Goal: Information Seeking & Learning: Find contact information

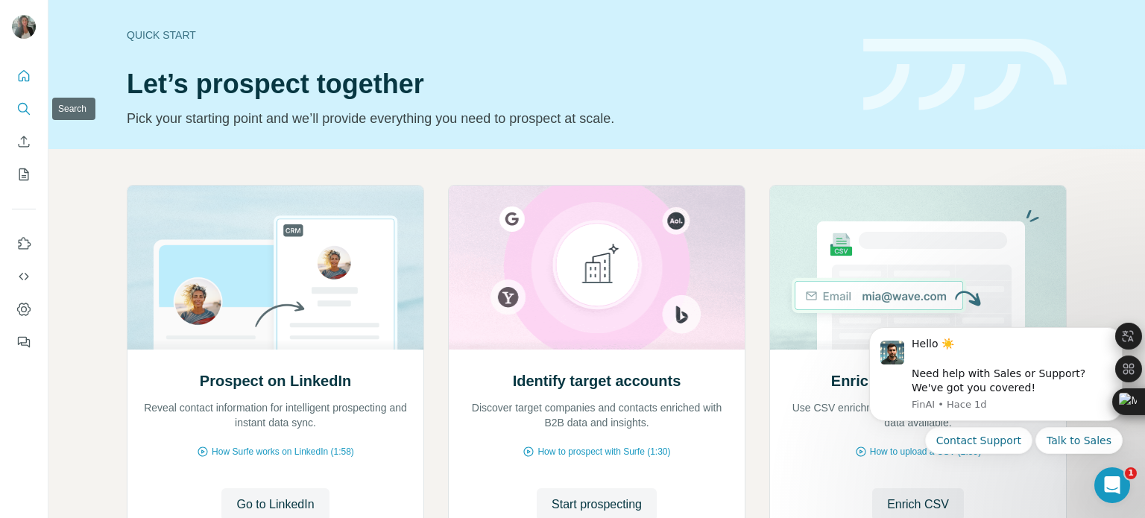
click at [27, 107] on icon "Search" at bounding box center [23, 108] width 10 height 10
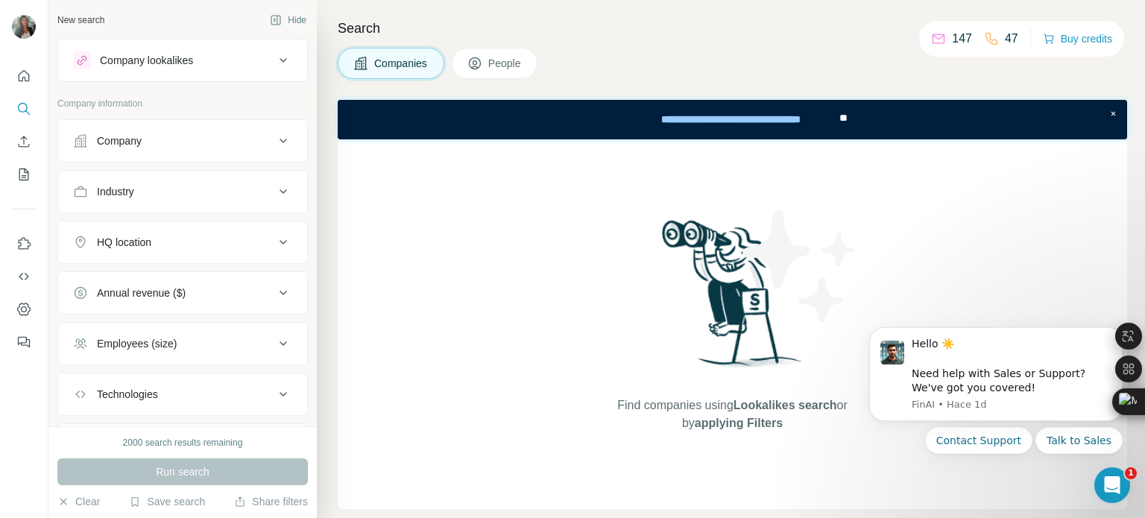
click at [186, 151] on button "Company" at bounding box center [182, 141] width 249 height 36
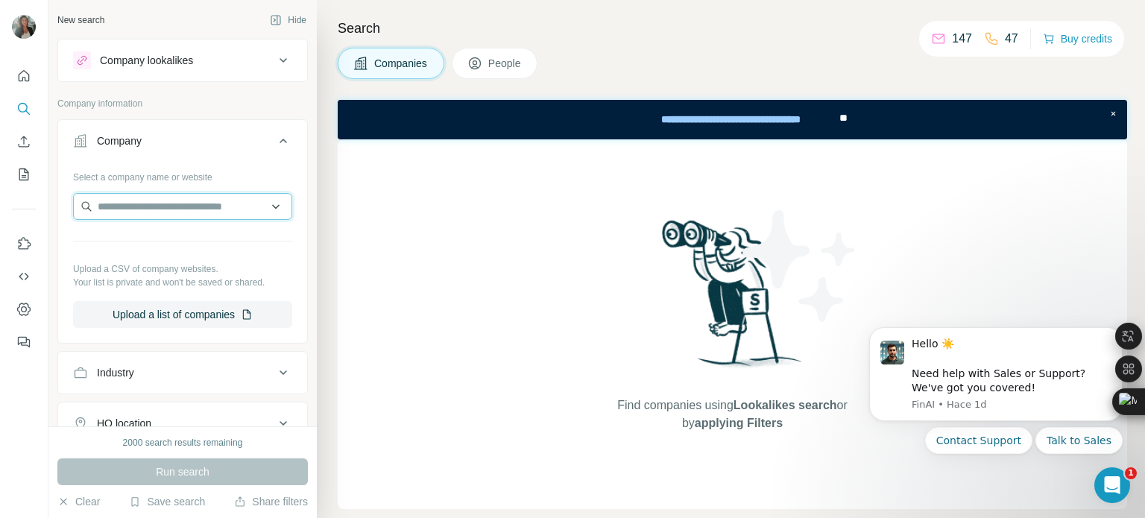
click at [164, 218] on input "text" at bounding box center [182, 206] width 219 height 27
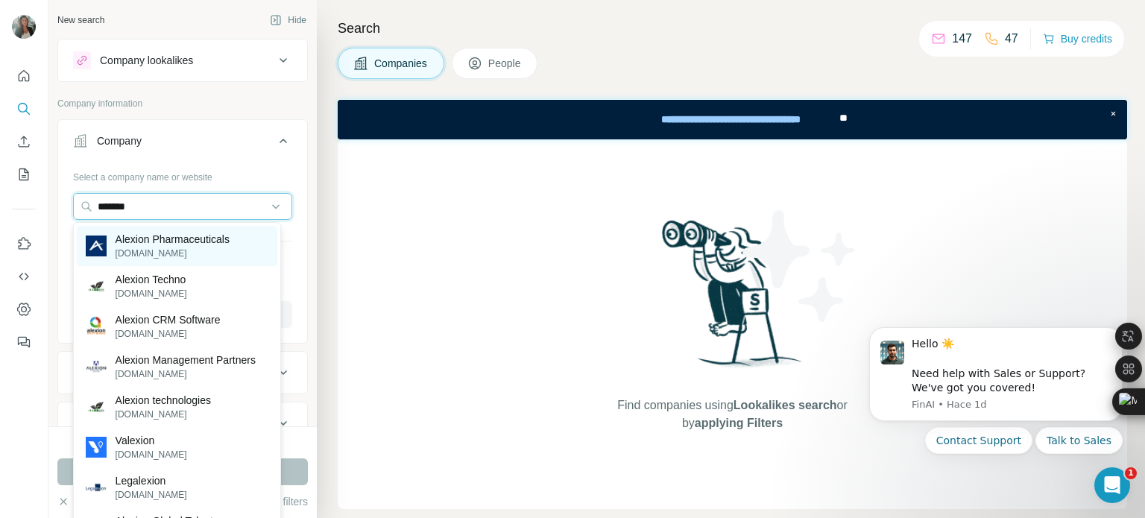
type input "*******"
click at [196, 255] on p "[DOMAIN_NAME]" at bounding box center [173, 253] width 114 height 13
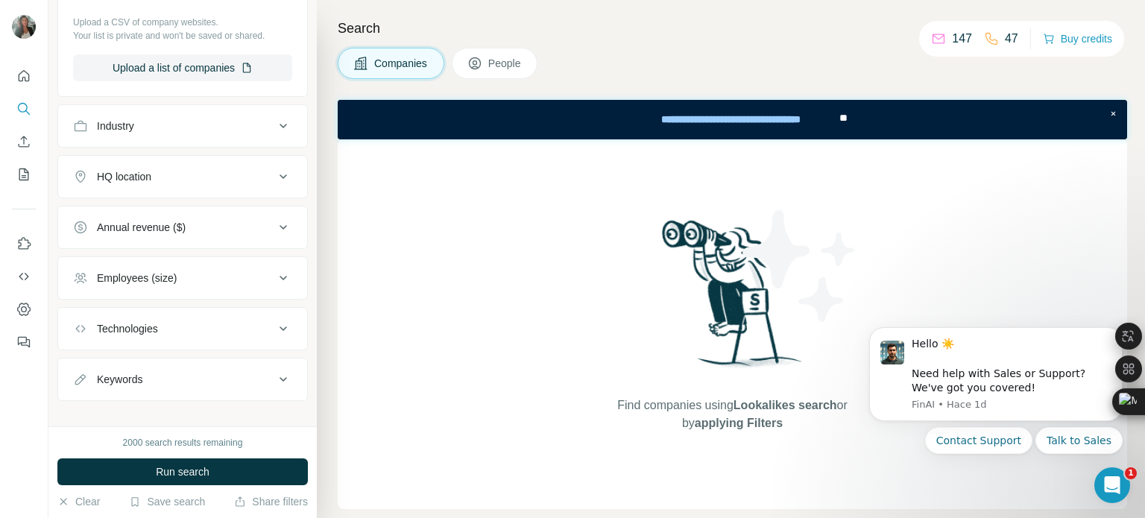
scroll to position [312, 0]
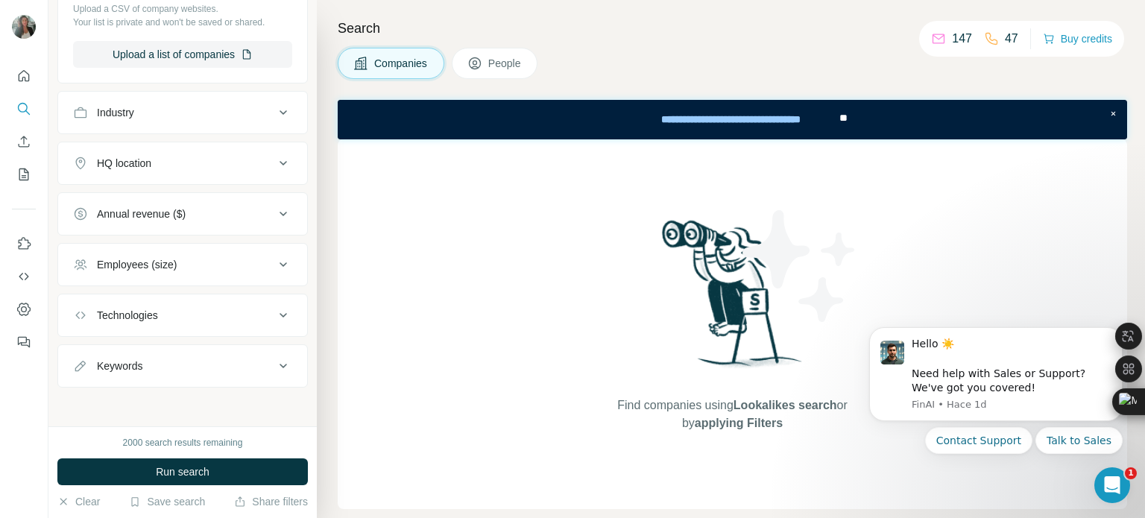
click at [279, 262] on icon at bounding box center [282, 264] width 7 height 4
click at [274, 267] on icon at bounding box center [283, 265] width 18 height 18
click at [211, 476] on button "Run search" at bounding box center [182, 471] width 250 height 27
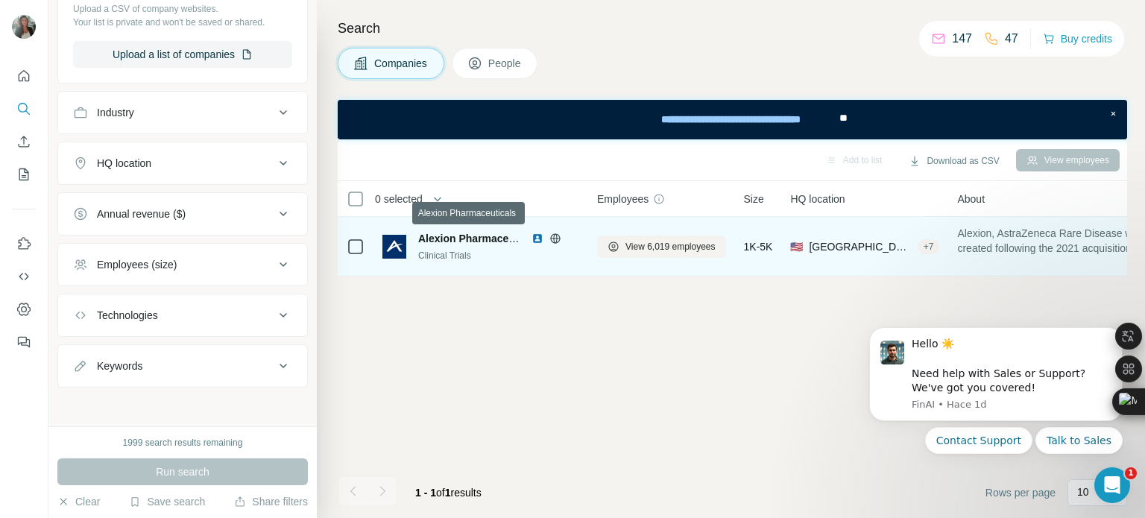
click at [449, 240] on span "Alexion Pharmaceuticals" at bounding box center [480, 239] width 124 height 12
click at [394, 240] on img at bounding box center [394, 247] width 24 height 24
click at [670, 246] on span "View 6,019 employees" at bounding box center [670, 246] width 90 height 13
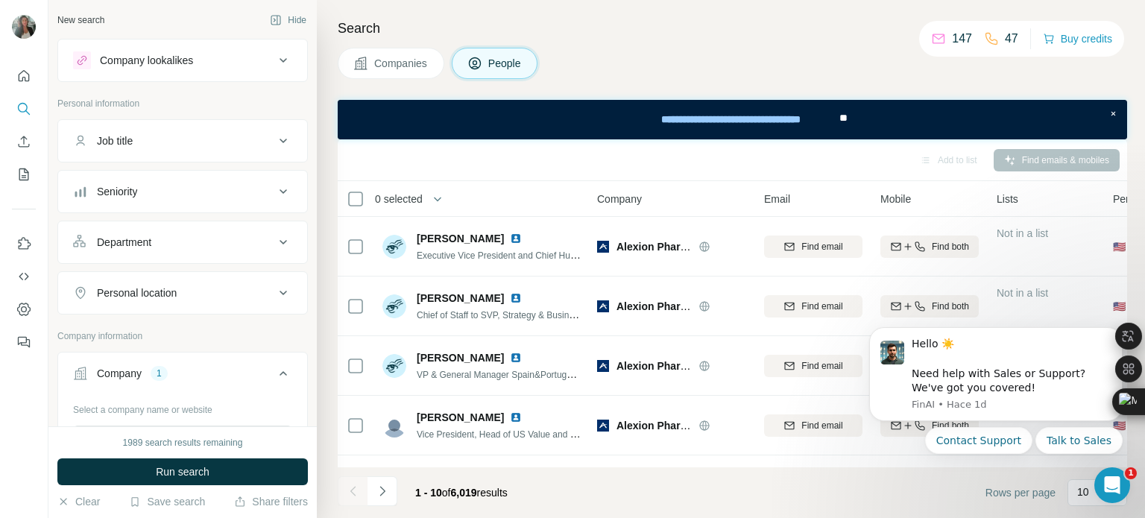
click at [274, 246] on icon at bounding box center [283, 242] width 18 height 18
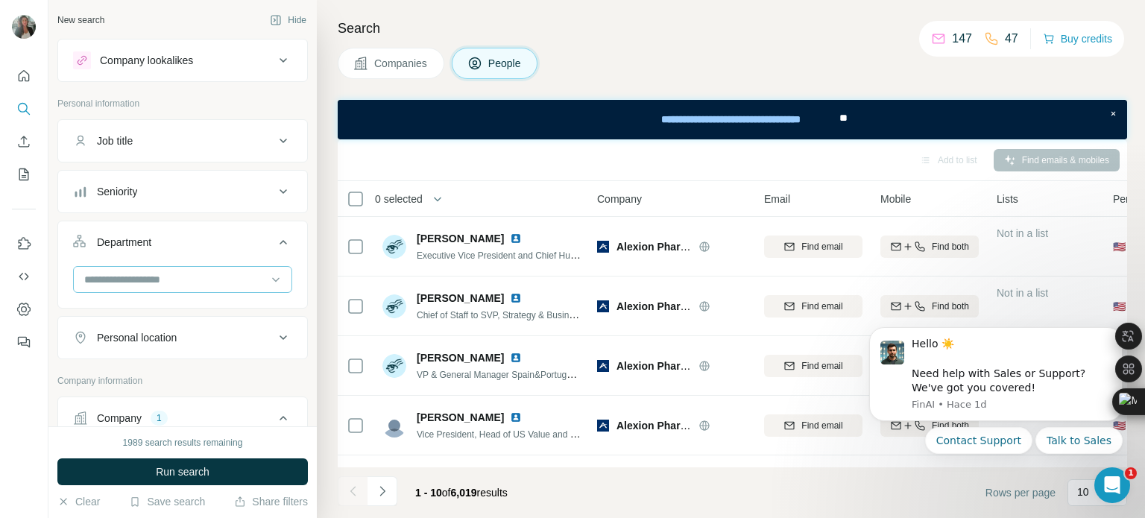
click at [194, 282] on input at bounding box center [175, 279] width 184 height 16
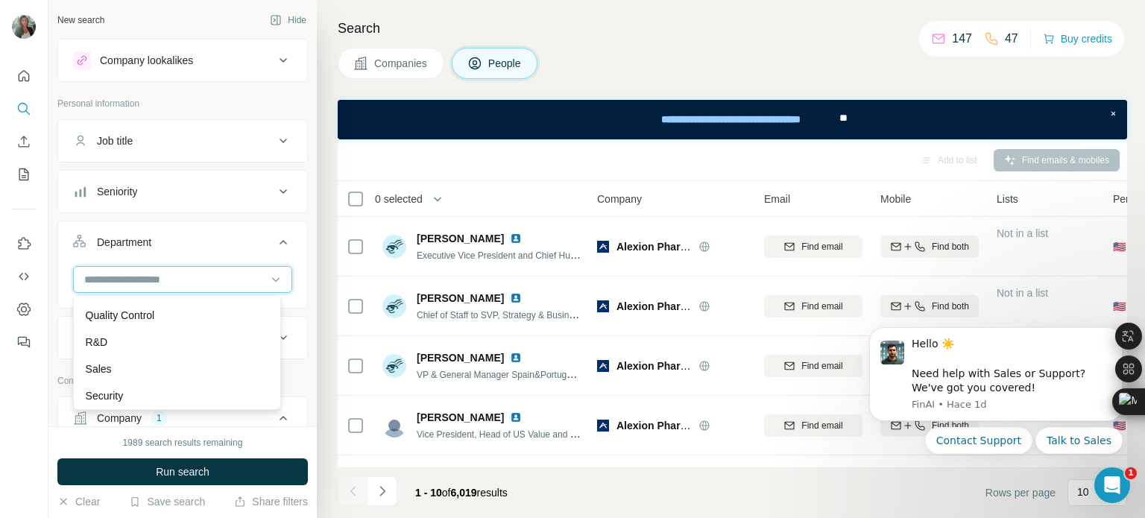
scroll to position [522, 0]
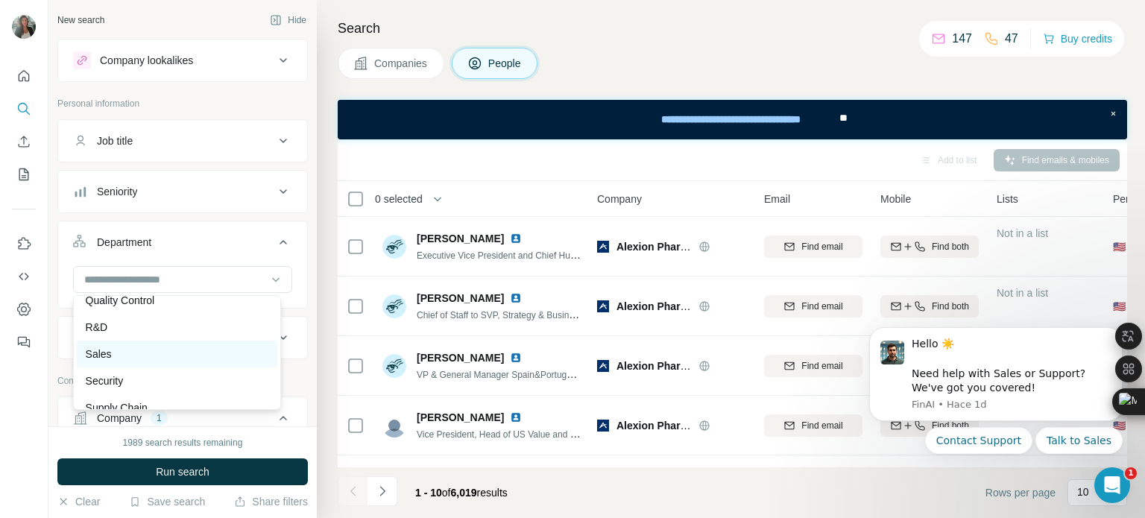
click at [117, 359] on div "Sales" at bounding box center [177, 354] width 183 height 15
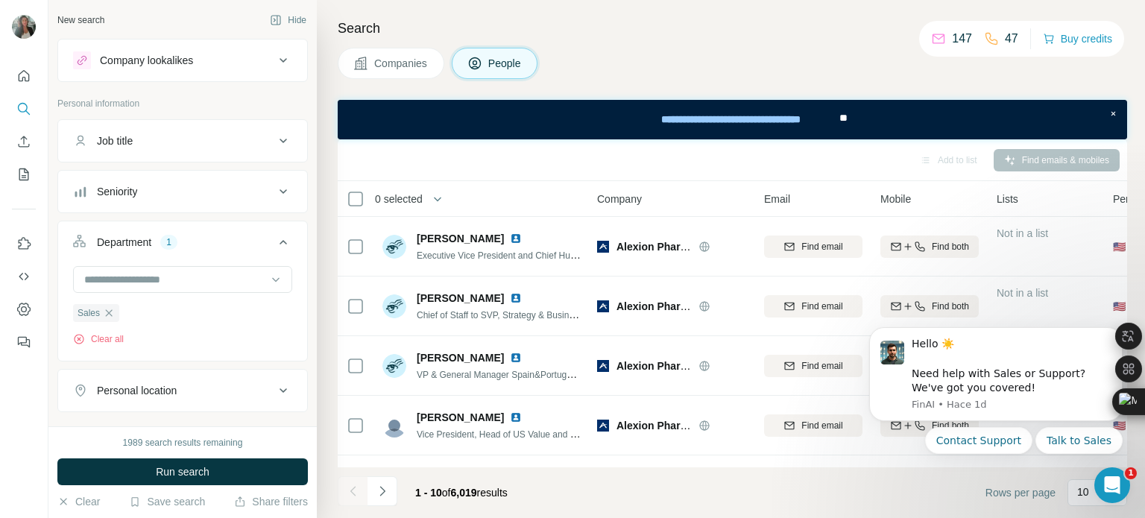
scroll to position [75, 0]
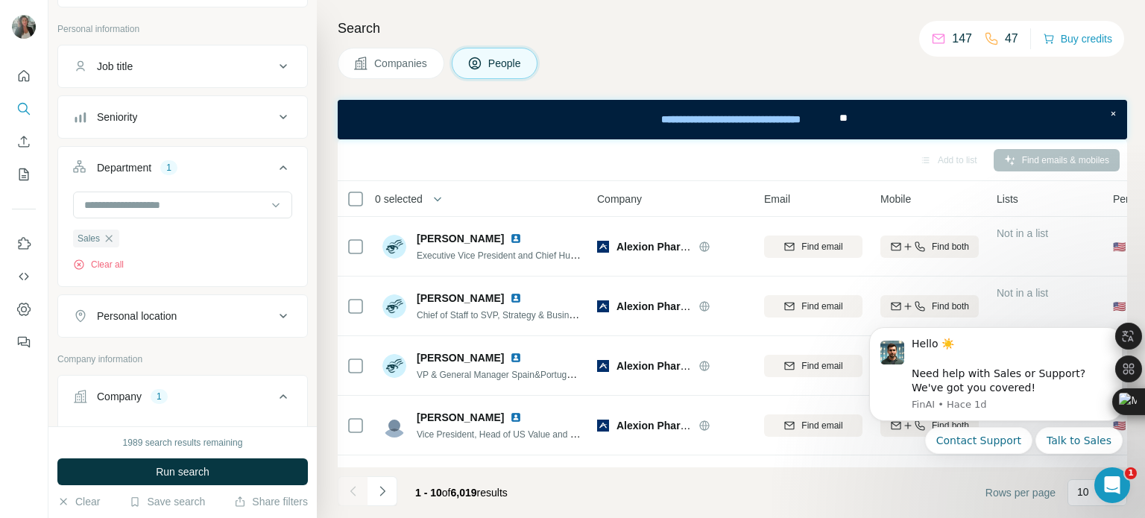
click at [247, 320] on div "Personal location" at bounding box center [173, 316] width 201 height 15
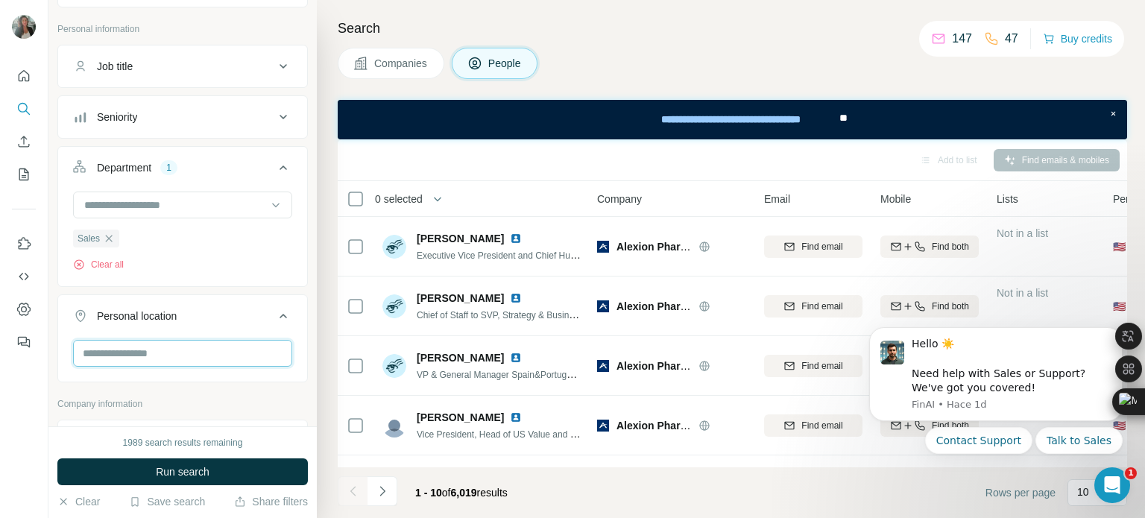
click at [218, 354] on input "text" at bounding box center [182, 353] width 219 height 27
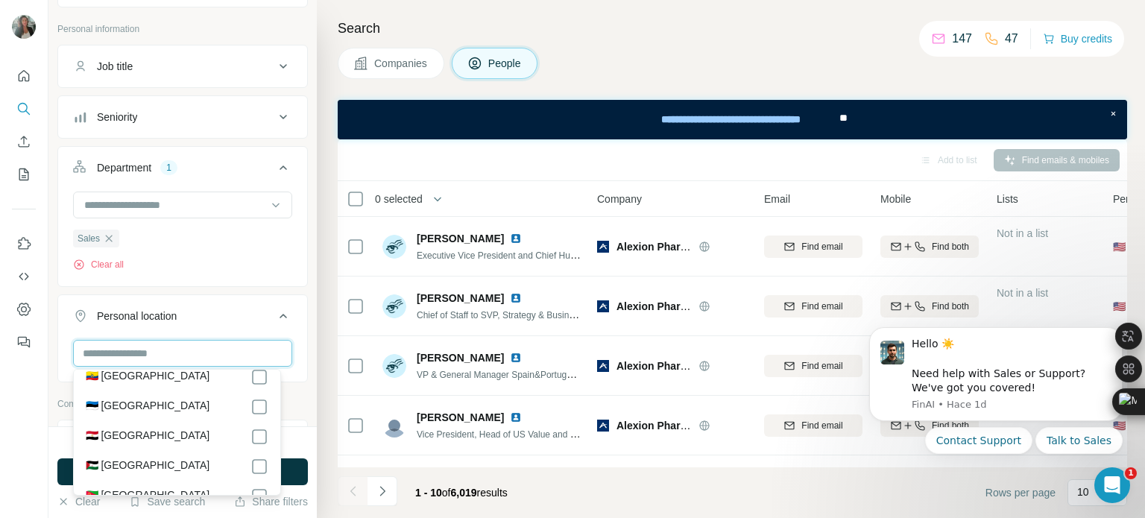
scroll to position [1938, 0]
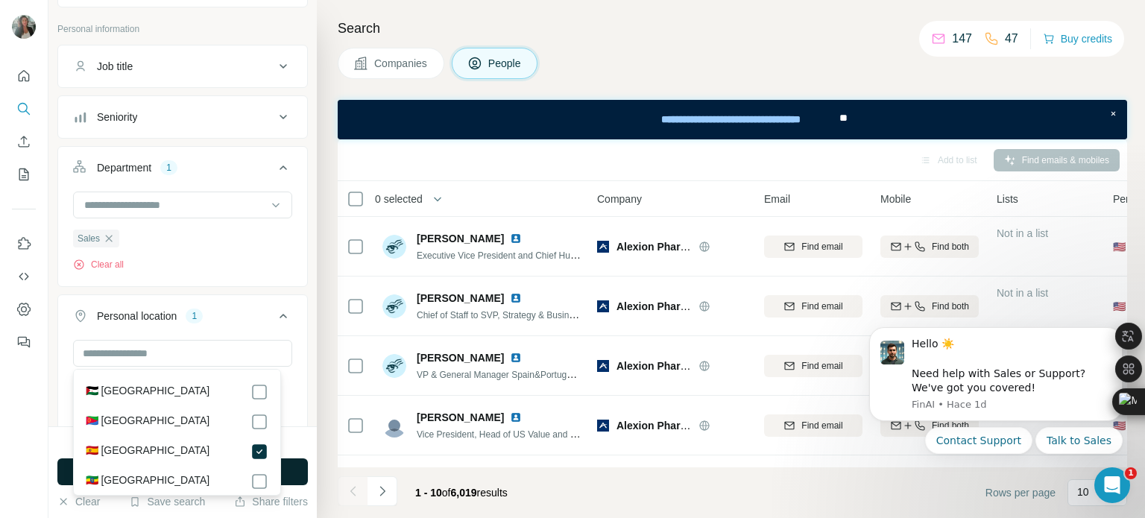
click at [297, 470] on button "Run search" at bounding box center [182, 471] width 250 height 27
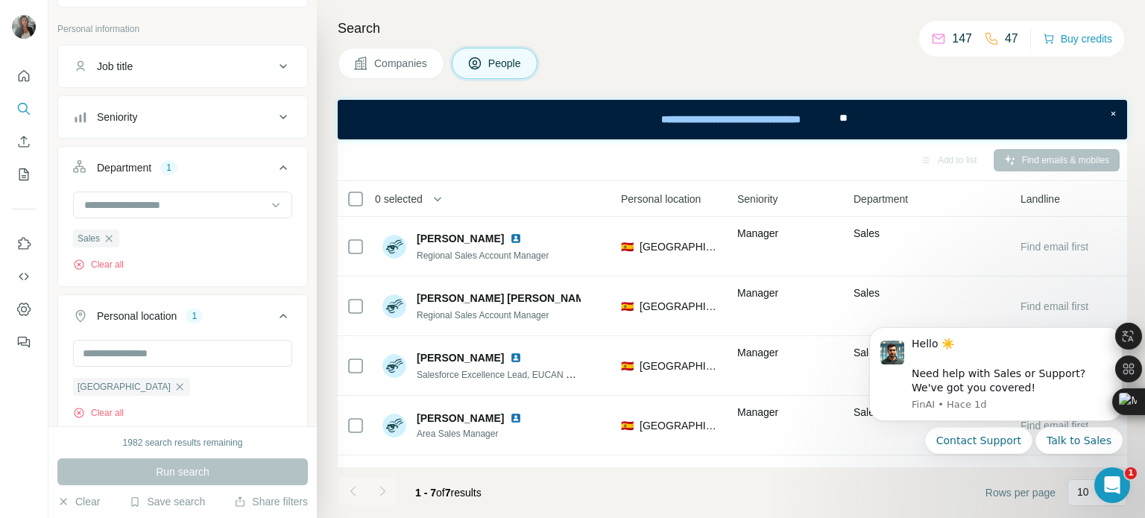
scroll to position [0, 500]
drag, startPoint x: 734, startPoint y: 463, endPoint x: 74, endPoint y: 101, distance: 752.7
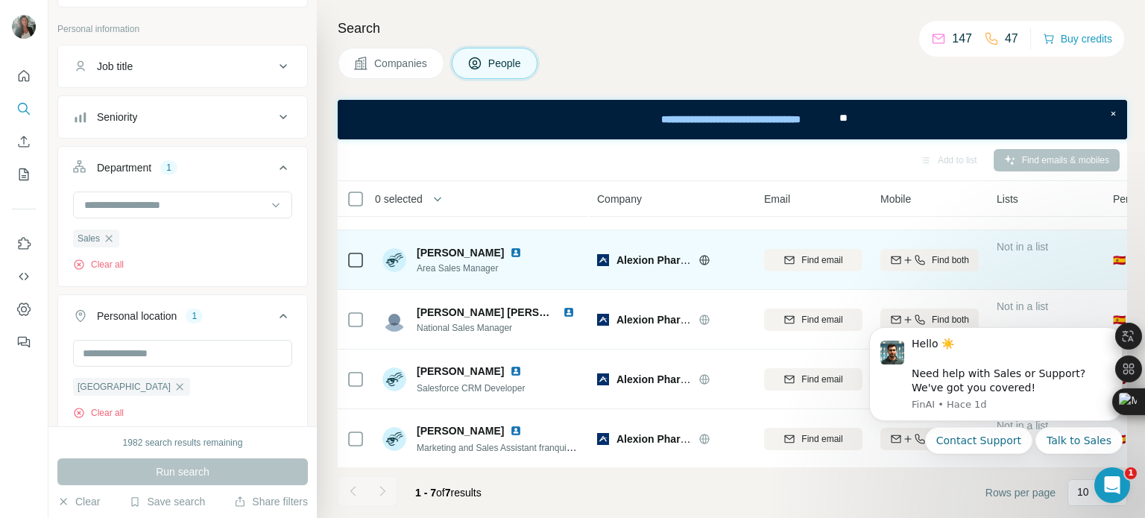
scroll to position [174, 0]
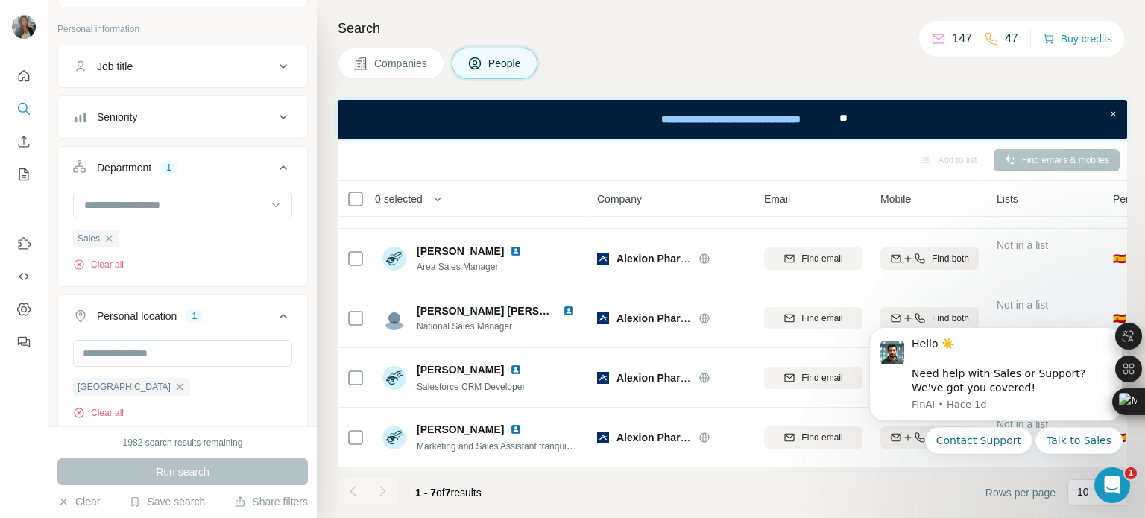
click at [903, 312] on html "Hello ☀️ ​ Need help with Sales or Support? We've got you covered! [GEOGRAPHIC_…" at bounding box center [996, 409] width 298 height 201
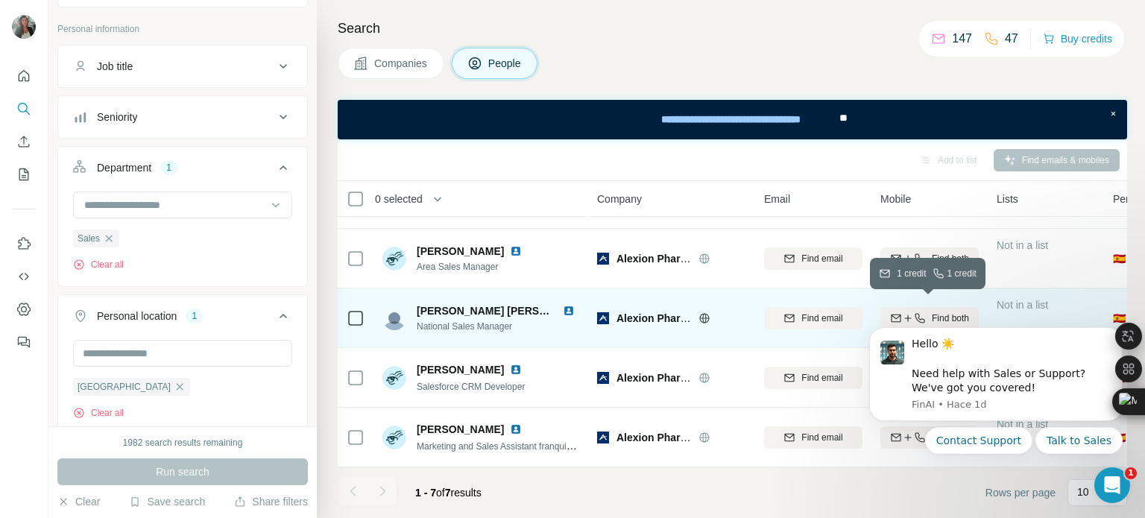
click at [914, 312] on icon "button" at bounding box center [920, 318] width 12 height 12
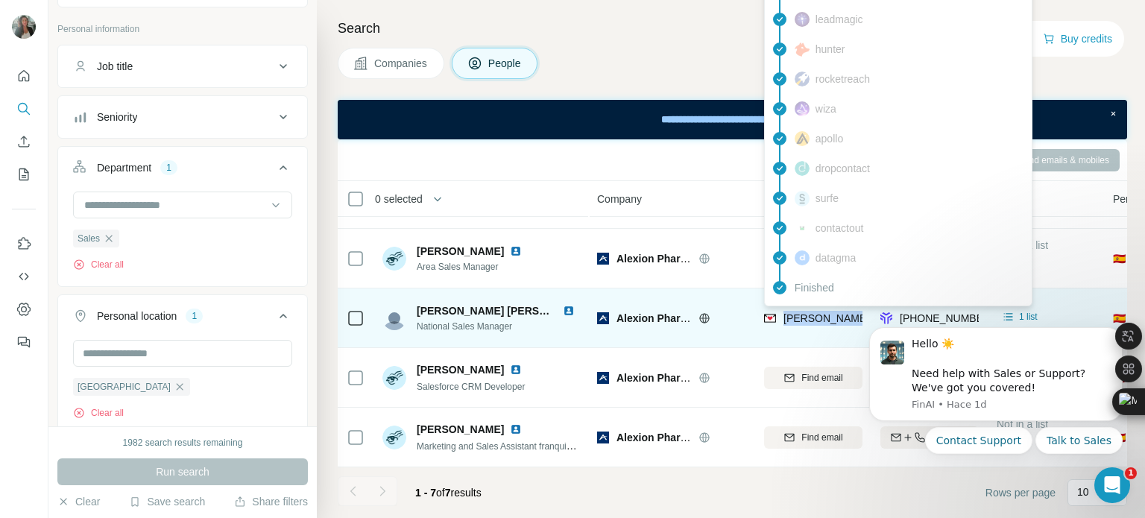
drag, startPoint x: 780, startPoint y: 309, endPoint x: 859, endPoint y: 308, distance: 79.0
click at [859, 311] on div "[PERSON_NAME][EMAIL_ADDRESS][PERSON_NAME][PERSON_NAME][DOMAIN_NAME]" at bounding box center [985, 318] width 442 height 15
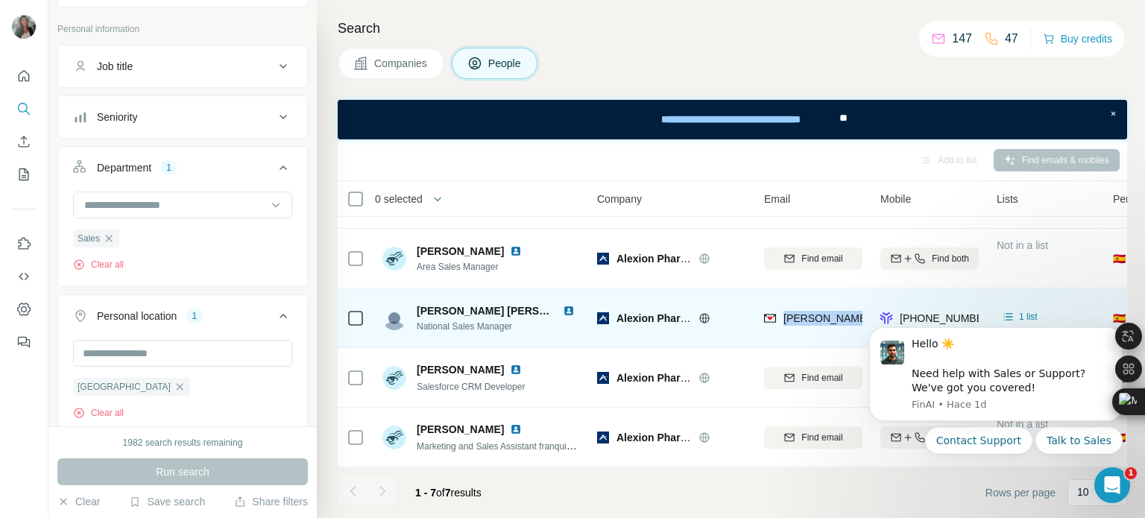
click at [847, 321] on div "[PERSON_NAME][EMAIL_ADDRESS][PERSON_NAME][PERSON_NAME][DOMAIN_NAME]" at bounding box center [813, 317] width 98 height 41
drag, startPoint x: 781, startPoint y: 311, endPoint x: 8, endPoint y: 1, distance: 832.7
click at [864, 309] on td "[PERSON_NAME][EMAIL_ADDRESS][PERSON_NAME][PERSON_NAME][DOMAIN_NAME]" at bounding box center [813, 318] width 116 height 60
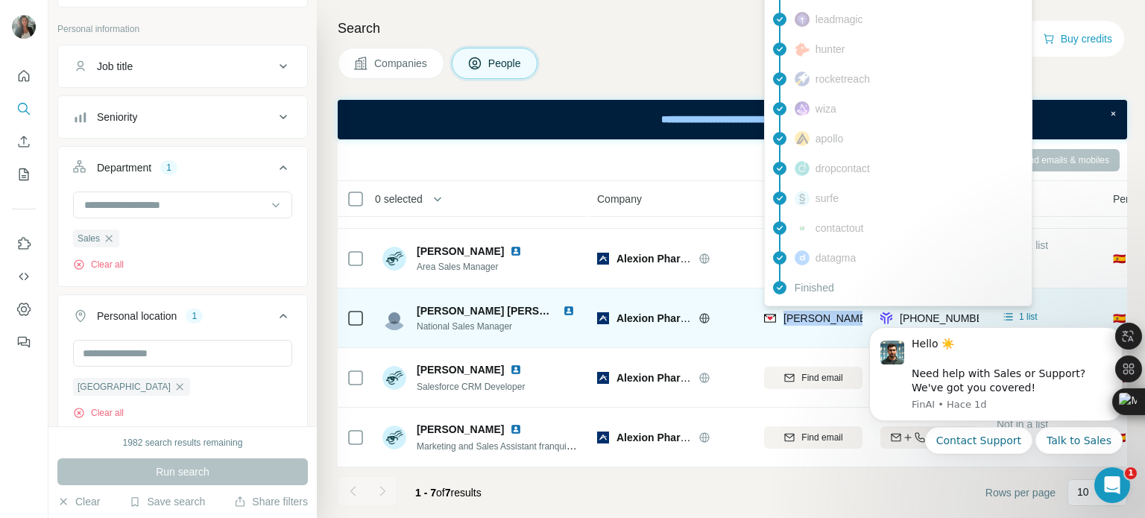
copy span "[PERSON_NAME].[PERSON_NAME]@a"
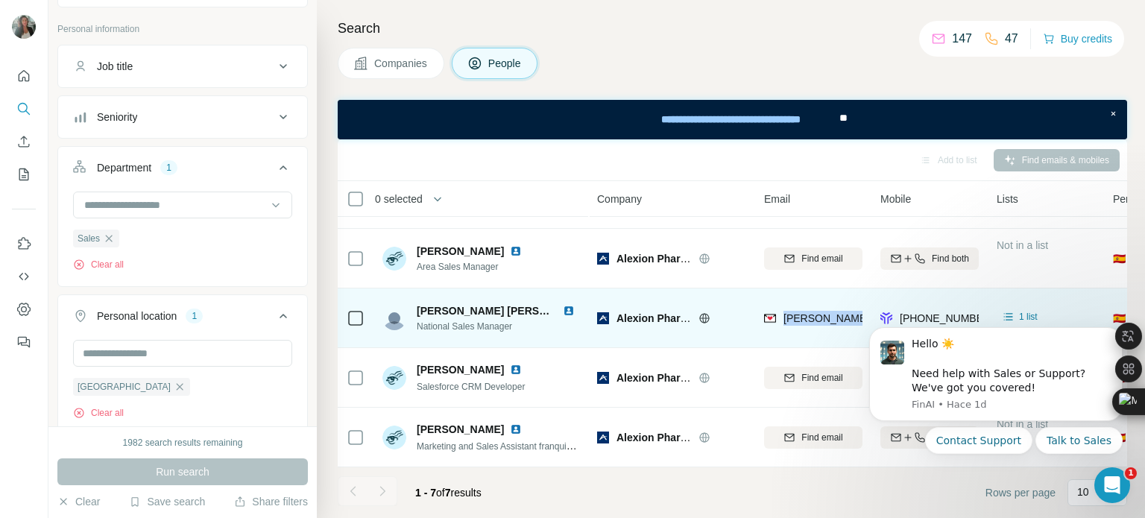
click at [809, 339] on td "[PERSON_NAME][EMAIL_ADDRESS][PERSON_NAME][PERSON_NAME][DOMAIN_NAME]" at bounding box center [813, 318] width 116 height 60
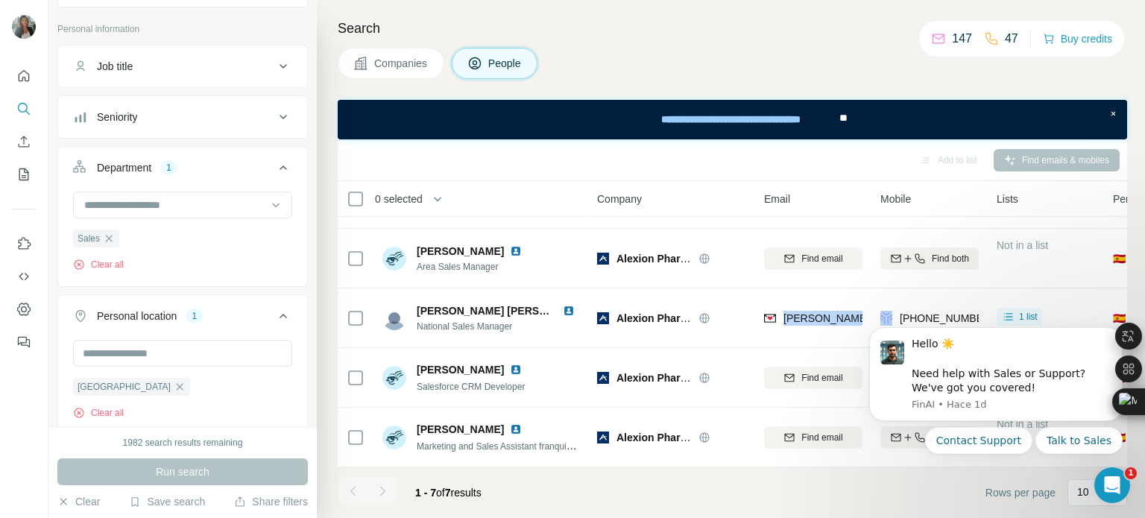
drag, startPoint x: 785, startPoint y: 312, endPoint x: 873, endPoint y: 309, distance: 88.0
click at [873, 309] on body "New search Hide Company lookalikes Personal information Job title Seniority Dep…" at bounding box center [572, 259] width 1145 height 518
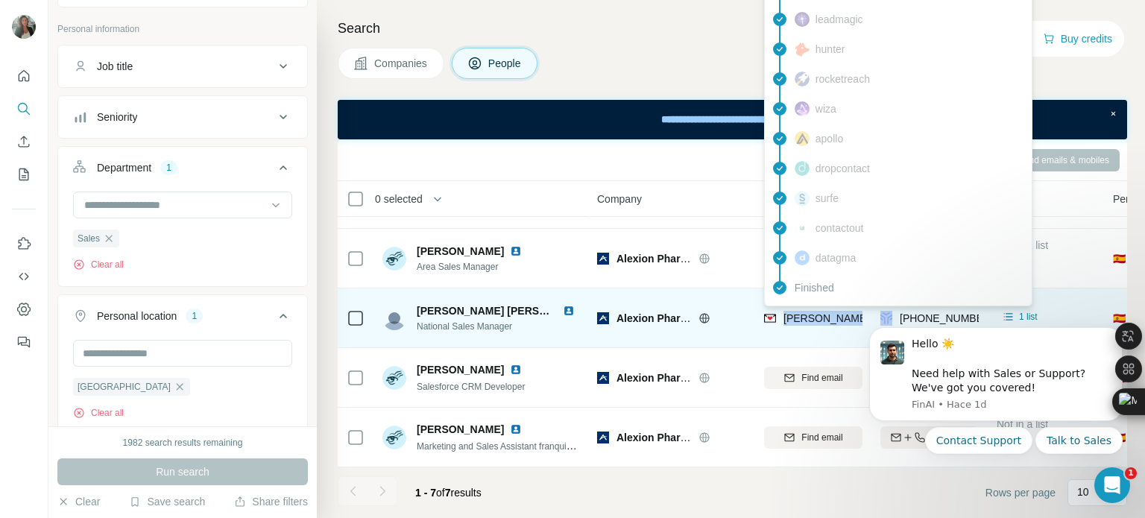
copy span "[PERSON_NAME][EMAIL_ADDRESS][PERSON_NAME][PERSON_NAME][DOMAIN_NAME]"
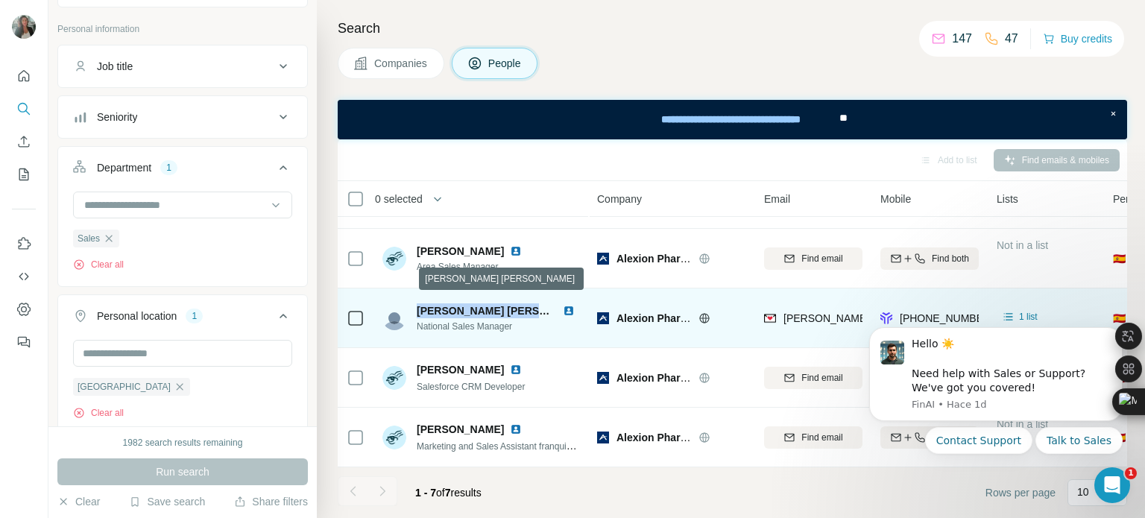
drag, startPoint x: 411, startPoint y: 303, endPoint x: 540, endPoint y: 303, distance: 128.2
click at [540, 303] on div "[PERSON_NAME] [PERSON_NAME] National Sales Manager" at bounding box center [481, 318] width 198 height 30
copy span "[PERSON_NAME] [PERSON_NAME]"
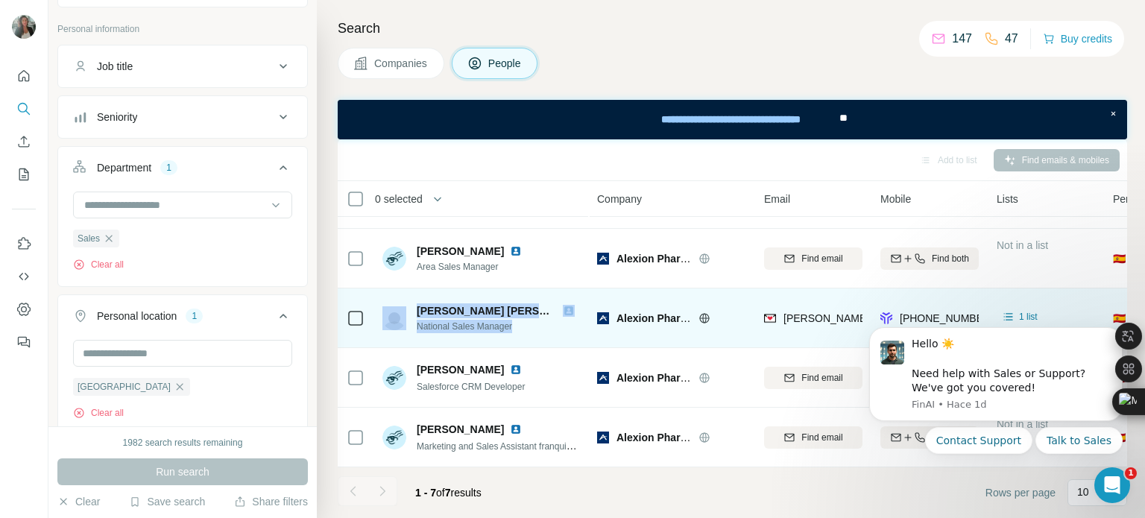
drag, startPoint x: 411, startPoint y: 321, endPoint x: 531, endPoint y: 324, distance: 120.0
click at [531, 324] on div "[PERSON_NAME] [PERSON_NAME] National Sales Manager" at bounding box center [481, 318] width 198 height 30
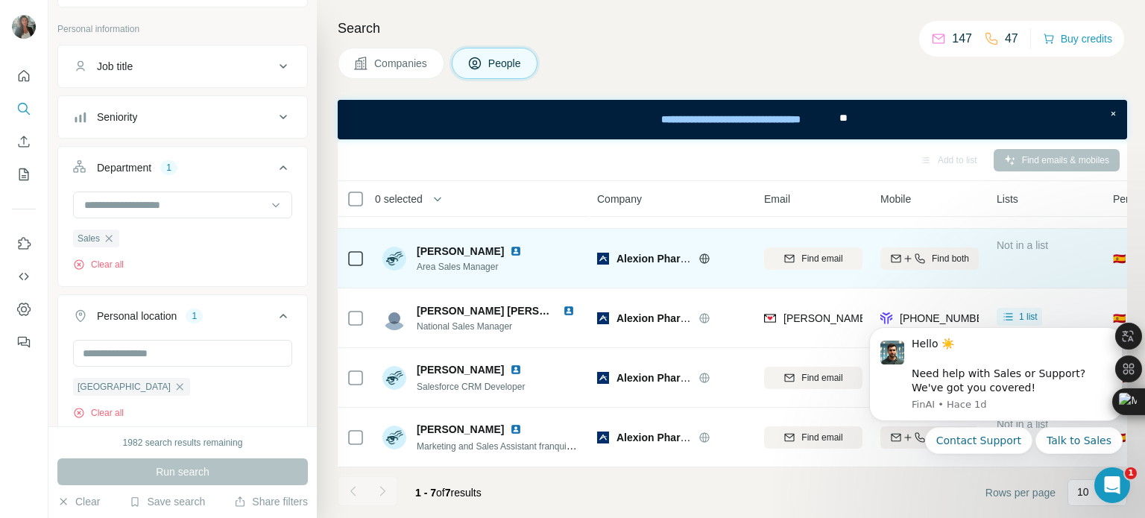
click at [522, 260] on span "Area Sales Manager" at bounding box center [472, 266] width 111 height 13
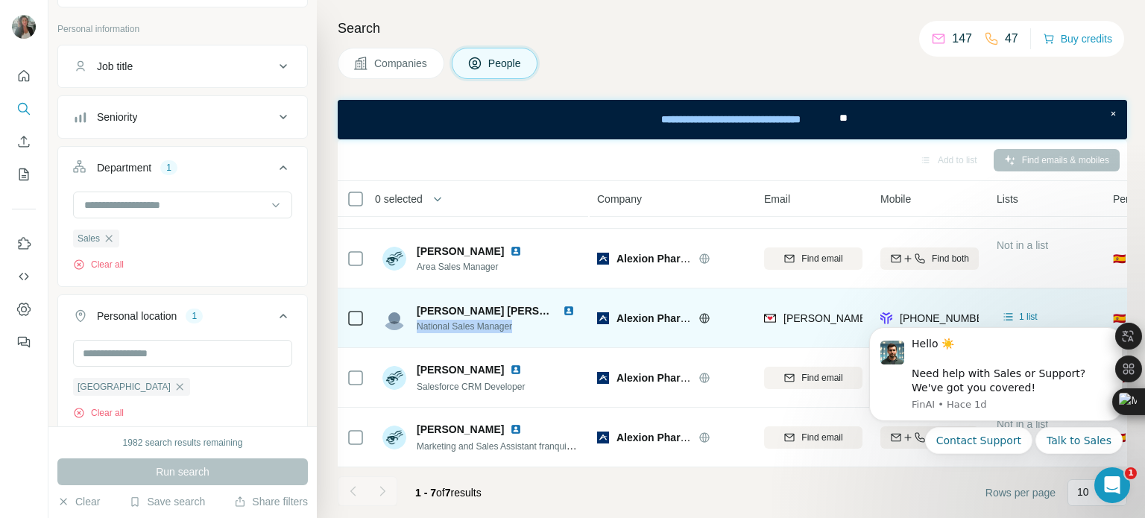
drag, startPoint x: 417, startPoint y: 320, endPoint x: 522, endPoint y: 327, distance: 104.5
click at [522, 327] on div "[PERSON_NAME] [PERSON_NAME] National Sales Manager" at bounding box center [481, 317] width 198 height 41
copy span "National Sales Manager"
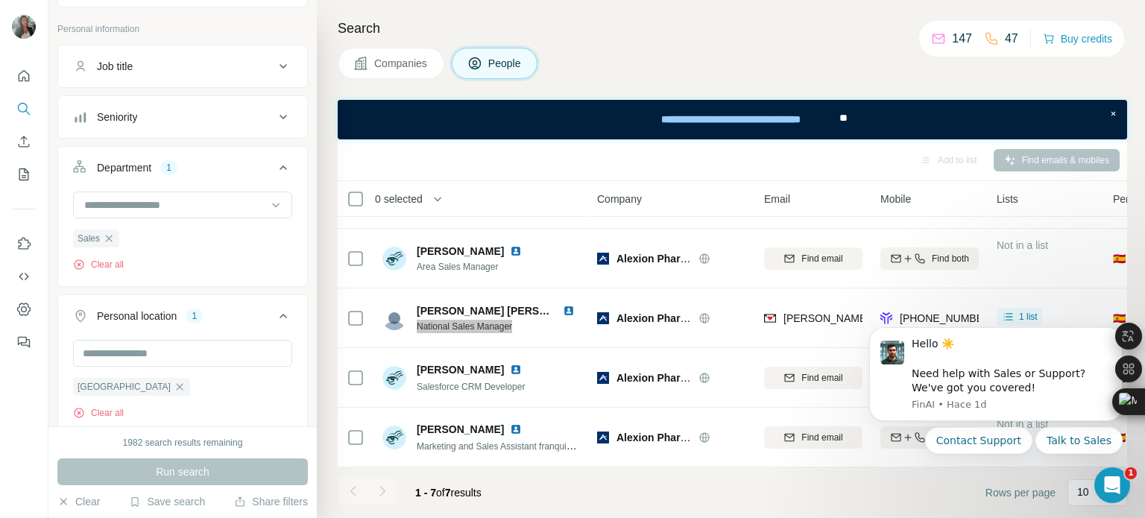
drag, startPoint x: 896, startPoint y: 316, endPoint x: 920, endPoint y: 313, distance: 24.8
click at [920, 313] on html "Hello ☀️ ​ Need help with Sales or Support? We've got you covered! [GEOGRAPHIC_…" at bounding box center [996, 409] width 298 height 201
drag, startPoint x: 896, startPoint y: 312, endPoint x: 941, endPoint y: 312, distance: 45.5
click at [929, 312] on html "Hello ☀️ ​ Need help with Sales or Support? We've got you covered! [GEOGRAPHIC_…" at bounding box center [996, 409] width 298 height 201
drag, startPoint x: 942, startPoint y: 312, endPoint x: 960, endPoint y: 312, distance: 17.9
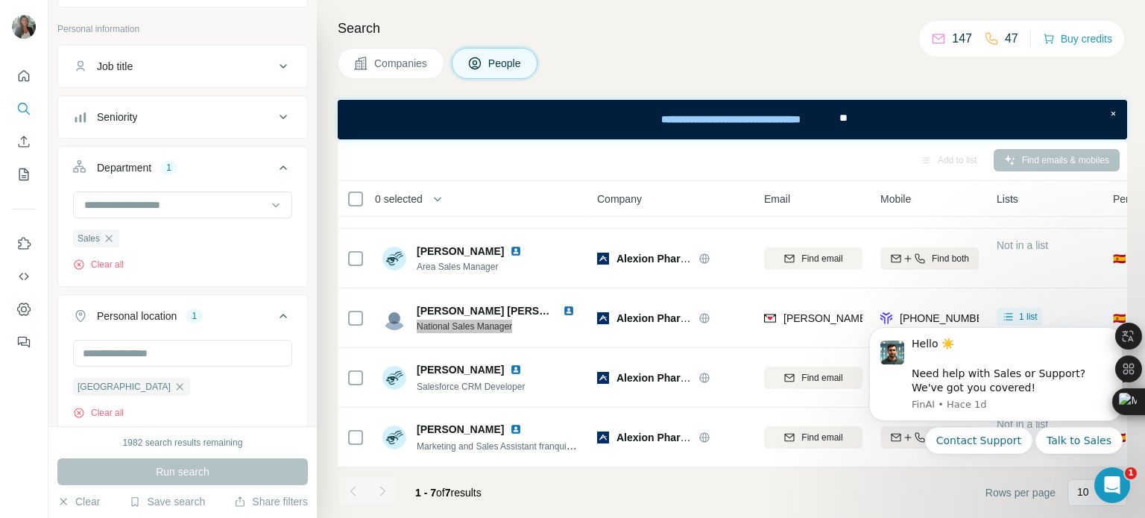
click at [943, 312] on html "Hello ☀️ ​ Need help with Sales or Support? We've got you covered! [GEOGRAPHIC_…" at bounding box center [996, 409] width 298 height 201
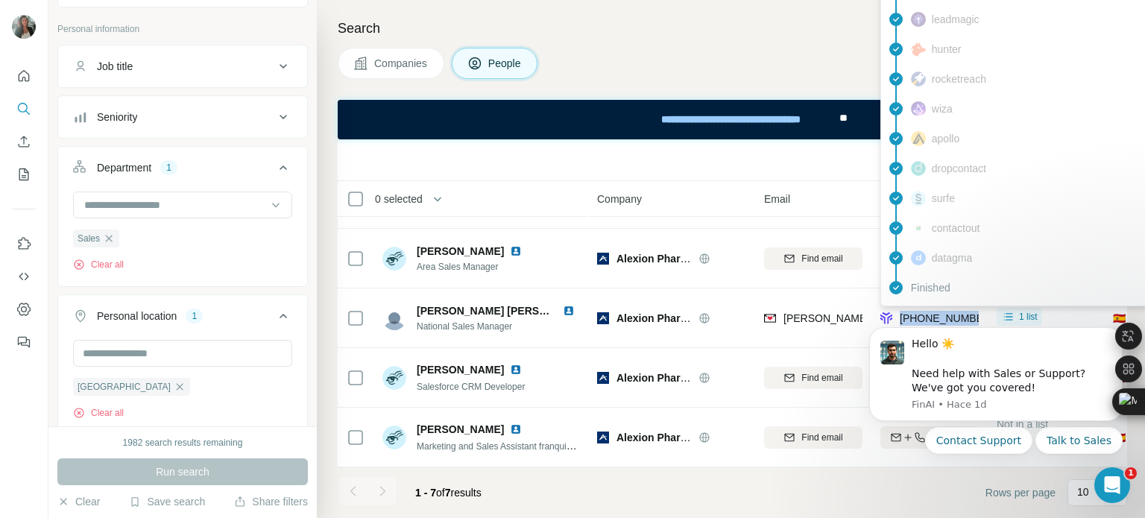
drag, startPoint x: 975, startPoint y: 309, endPoint x: 897, endPoint y: 309, distance: 77.5
click at [897, 309] on body "New search Hide Company lookalikes Personal information Job title Seniority Dep…" at bounding box center [572, 259] width 1145 height 518
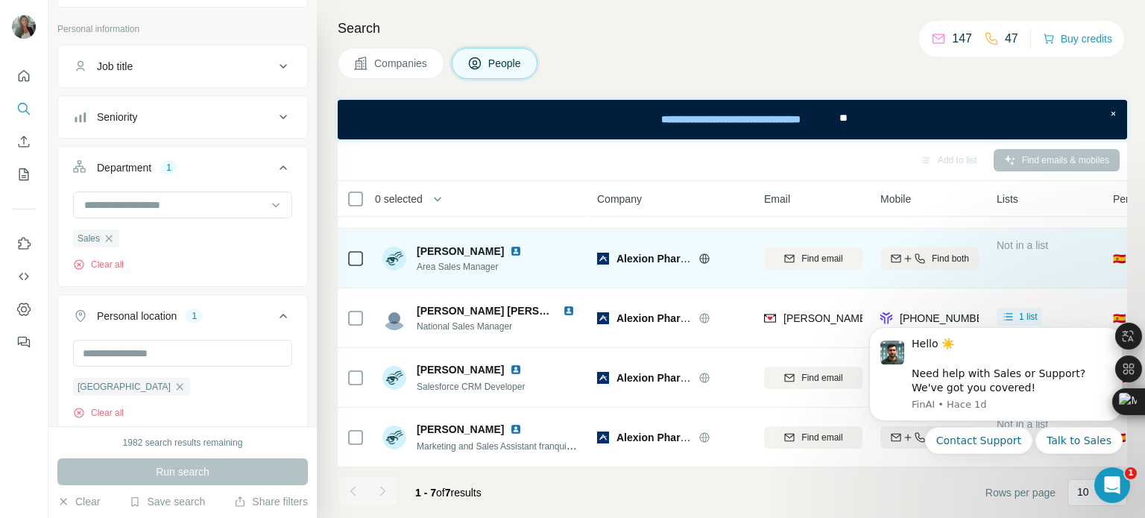
drag, startPoint x: 64, startPoint y: 2, endPoint x: 980, endPoint y: 259, distance: 951.1
click at [980, 259] on td "Find both" at bounding box center [929, 259] width 116 height 60
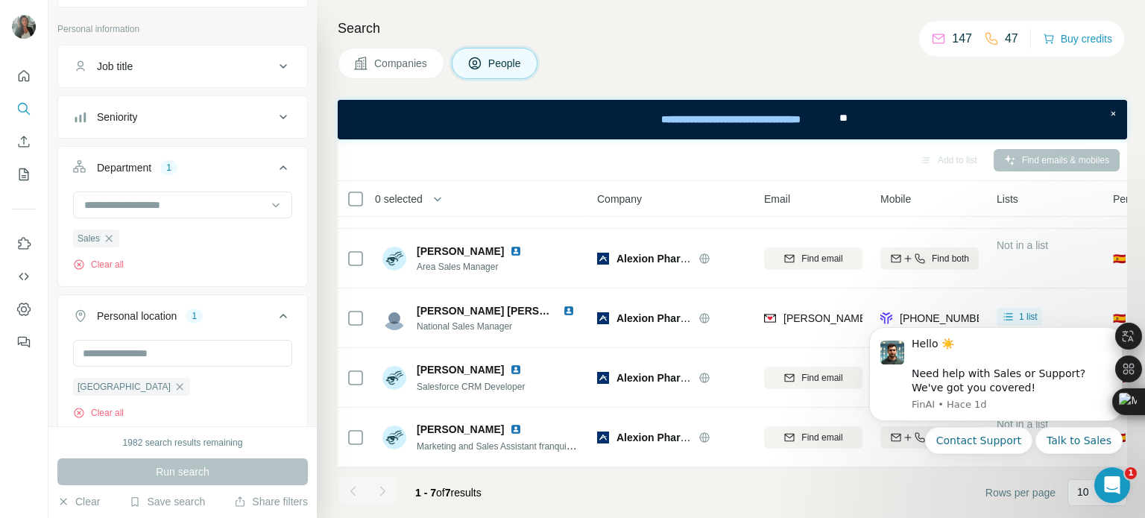
drag, startPoint x: 970, startPoint y: 312, endPoint x: 944, endPoint y: 314, distance: 25.4
click at [943, 314] on html "Hello ☀️ ​ Need help with Sales or Support? We've got you covered! [GEOGRAPHIC_…" at bounding box center [996, 409] width 298 height 201
drag, startPoint x: 968, startPoint y: 312, endPoint x: 916, endPoint y: 312, distance: 52.2
click at [929, 309] on html "Hello ☀️ ​ Need help with Sales or Support? We've got you covered! [GEOGRAPHIC_…" at bounding box center [996, 409] width 298 height 201
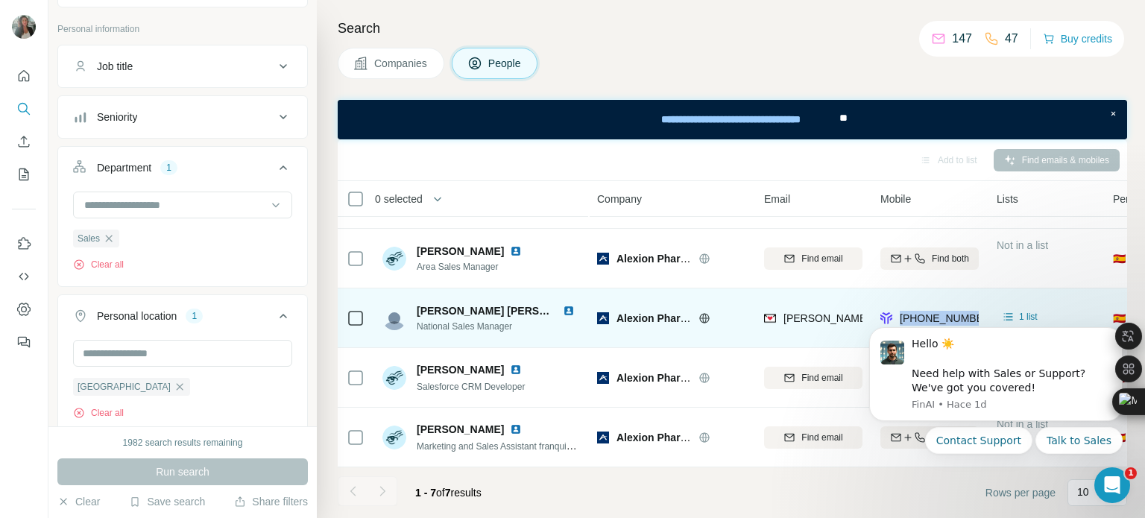
drag, startPoint x: 47, startPoint y: 0, endPoint x: 988, endPoint y: 306, distance: 989.8
click at [0, 0] on tr "[PERSON_NAME] [PERSON_NAME] National Sales Manager [PERSON_NAME] Pharmaceutical…" at bounding box center [0, 0] width 0 height 0
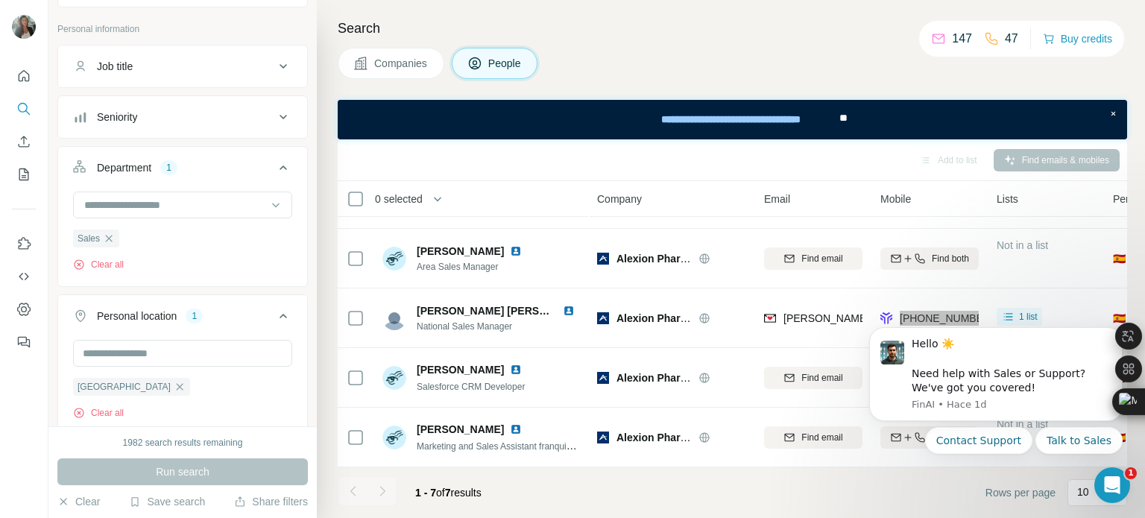
drag, startPoint x: 1809, startPoint y: 619, endPoint x: 954, endPoint y: 309, distance: 909.0
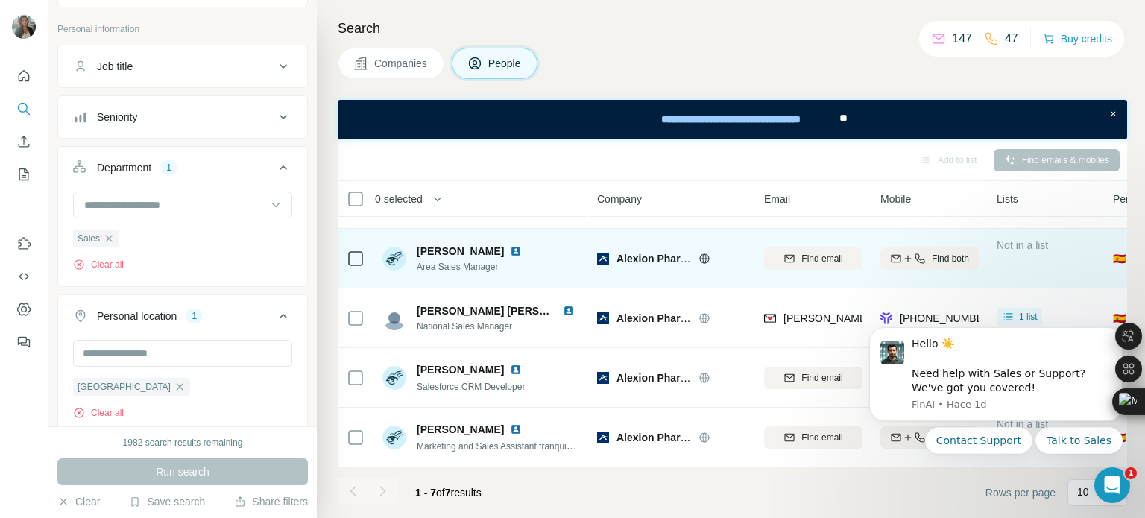
drag, startPoint x: 107, startPoint y: 0, endPoint x: 1010, endPoint y: 262, distance: 939.8
click at [1010, 262] on div "Not in a list" at bounding box center [1045, 258] width 98 height 41
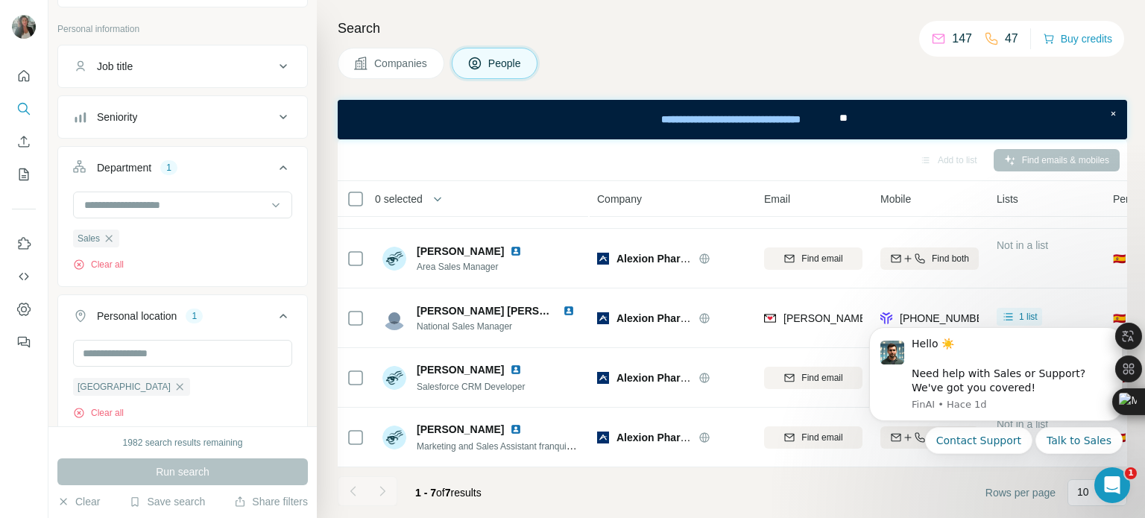
drag, startPoint x: 1824, startPoint y: 619, endPoint x: 909, endPoint y: 313, distance: 964.8
click at [936, 311] on html "Hello ☀️ ​ Need help with Sales or Support? We've got you covered! [GEOGRAPHIC_…" at bounding box center [996, 409] width 298 height 201
drag, startPoint x: 894, startPoint y: 309, endPoint x: 935, endPoint y: 308, distance: 40.3
click at [935, 309] on html "Hello ☀️ ​ Need help with Sales or Support? We've got you covered! [GEOGRAPHIC_…" at bounding box center [996, 409] width 298 height 201
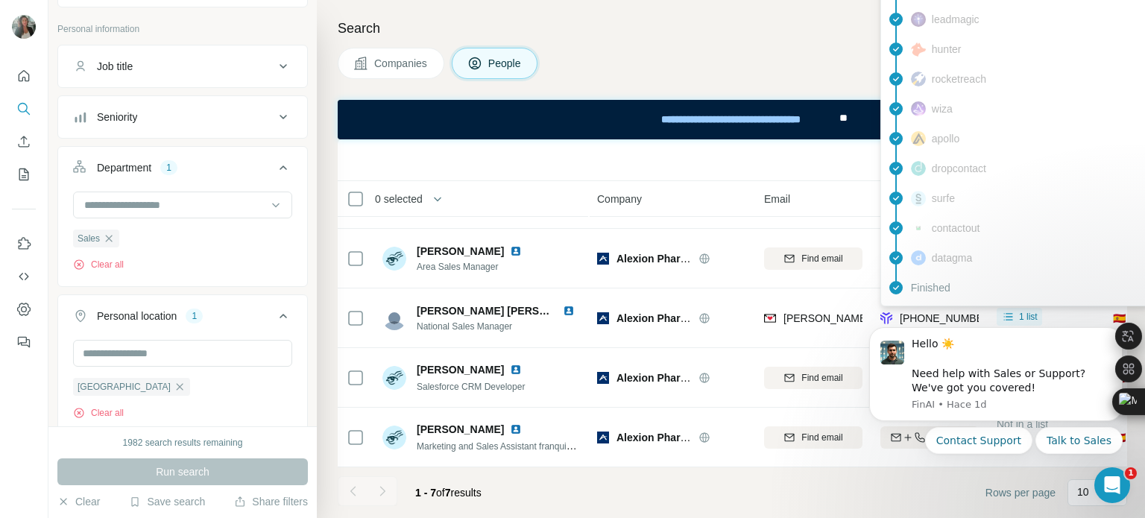
drag, startPoint x: 899, startPoint y: 306, endPoint x: 964, endPoint y: 298, distance: 66.1
click at [967, 308] on body "New search Hide Company lookalikes Personal information Job title Seniority Dep…" at bounding box center [572, 259] width 1145 height 518
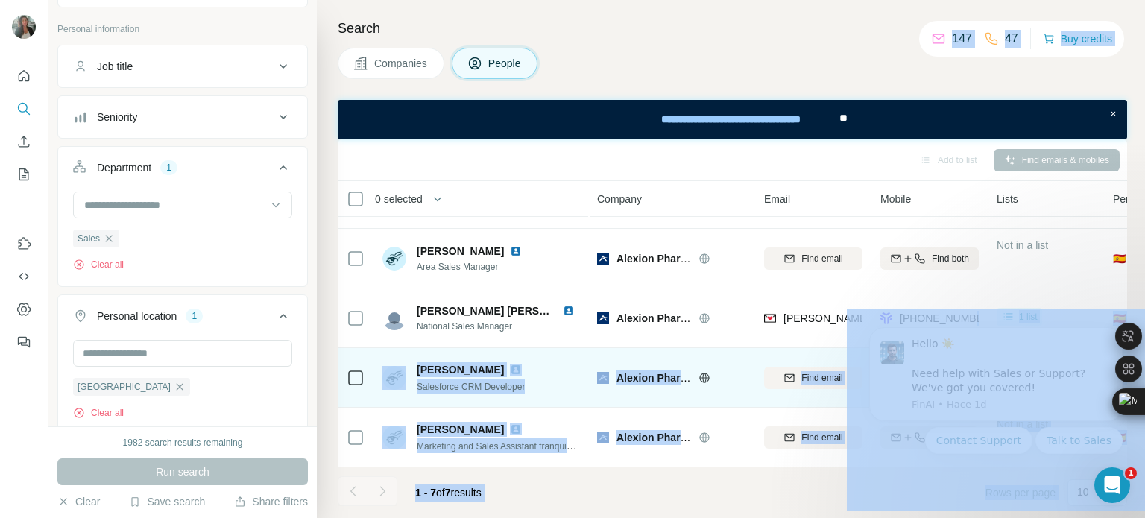
click at [730, 359] on div "Alexion Pharmaceuticals" at bounding box center [671, 377] width 149 height 41
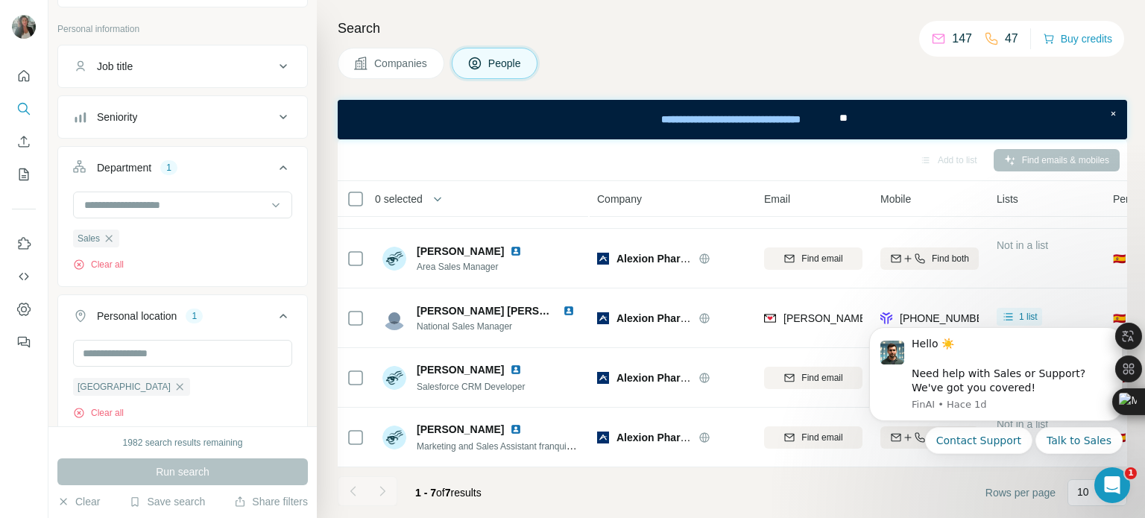
drag, startPoint x: 893, startPoint y: 311, endPoint x: 970, endPoint y: 310, distance: 77.5
click at [970, 310] on html "Hello ☀️ ​ Need help with Sales or Support? We've got you covered! [GEOGRAPHIC_…" at bounding box center [996, 409] width 298 height 201
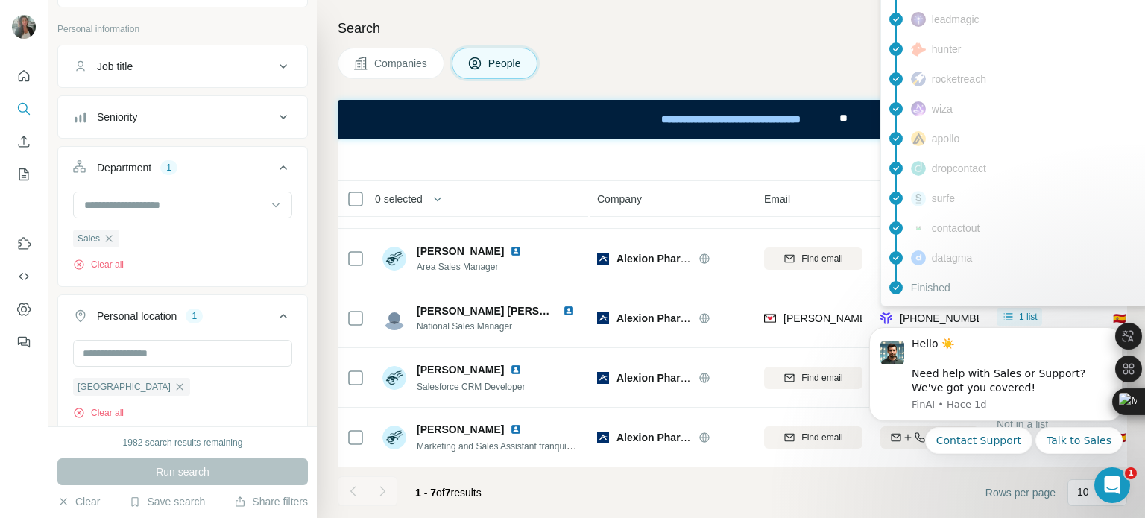
drag, startPoint x: 124, startPoint y: 1, endPoint x: 922, endPoint y: 303, distance: 853.6
click at [922, 303] on body "New search Hide Company lookalikes Personal information Job title Seniority Dep…" at bounding box center [572, 259] width 1145 height 518
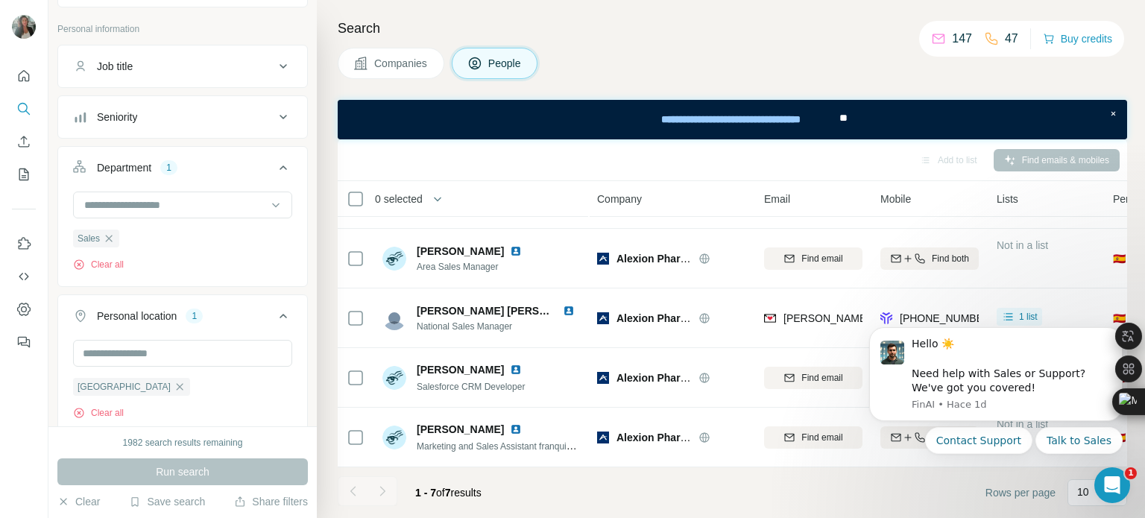
click at [958, 196] on div "Mobile" at bounding box center [929, 198] width 98 height 17
drag, startPoint x: 895, startPoint y: 309, endPoint x: 921, endPoint y: 307, distance: 26.2
click at [921, 309] on html "Hello ☀️ ​ Need help with Sales or Support? We've got you covered! [GEOGRAPHIC_…" at bounding box center [996, 409] width 298 height 201
drag, startPoint x: 1749, startPoint y: 616, endPoint x: 977, endPoint y: 309, distance: 830.9
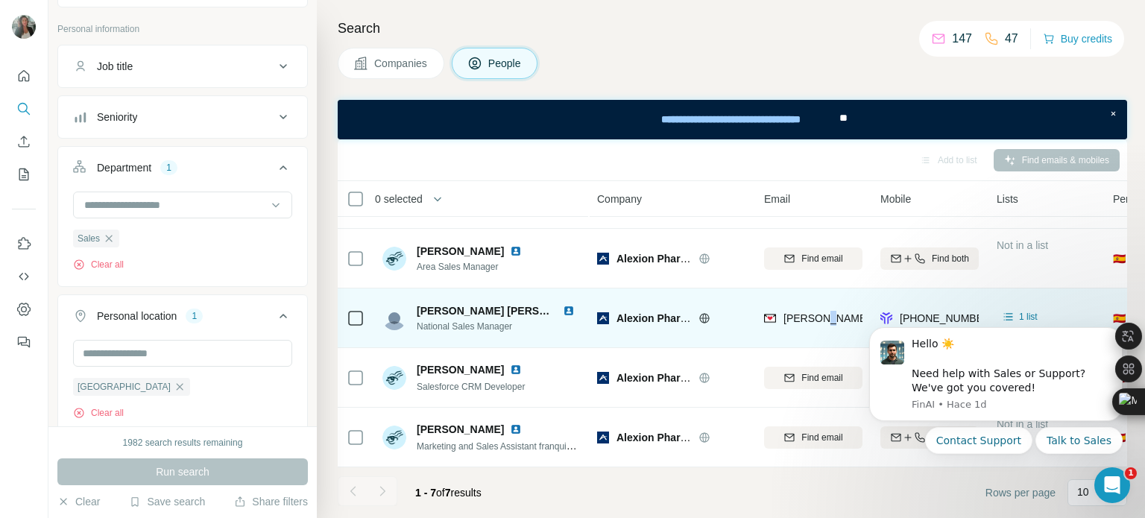
drag, startPoint x: 963, startPoint y: 306, endPoint x: 823, endPoint y: 339, distance: 144.1
click at [823, 339] on td "[PERSON_NAME][EMAIL_ADDRESS][PERSON_NAME][PERSON_NAME][DOMAIN_NAME]" at bounding box center [813, 318] width 116 height 60
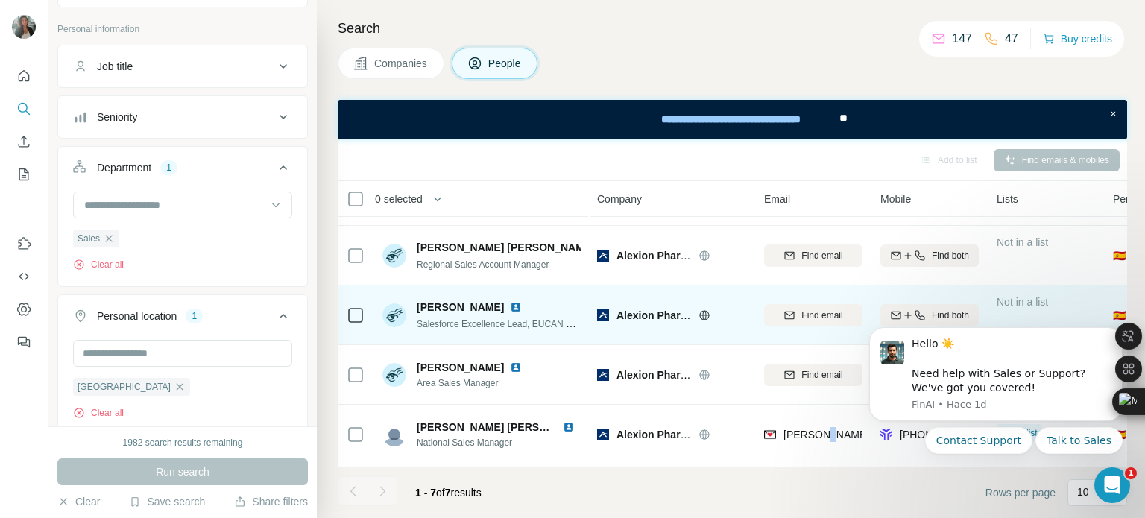
scroll to position [75, 0]
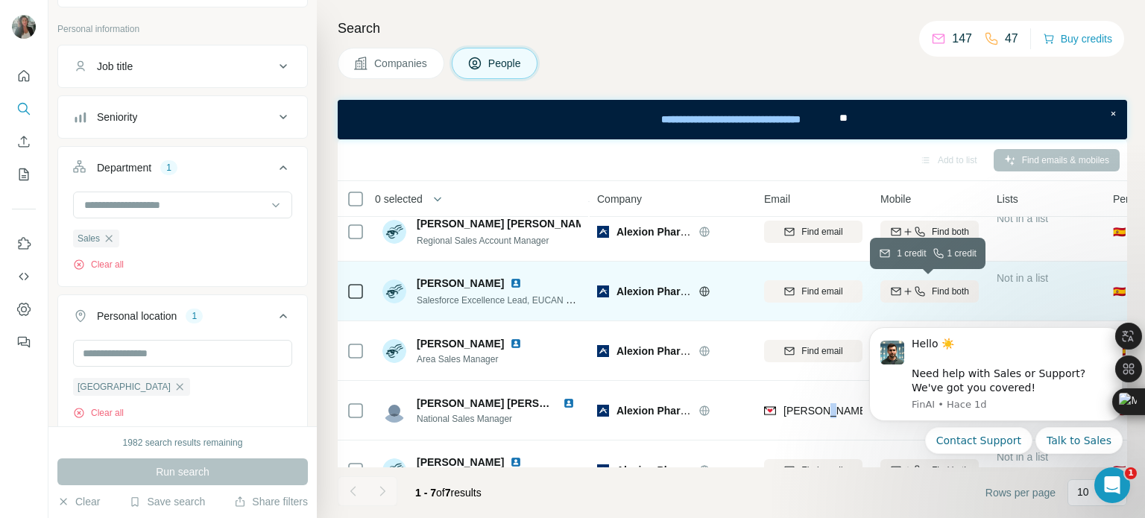
click at [935, 285] on span "Find both" at bounding box center [950, 291] width 37 height 13
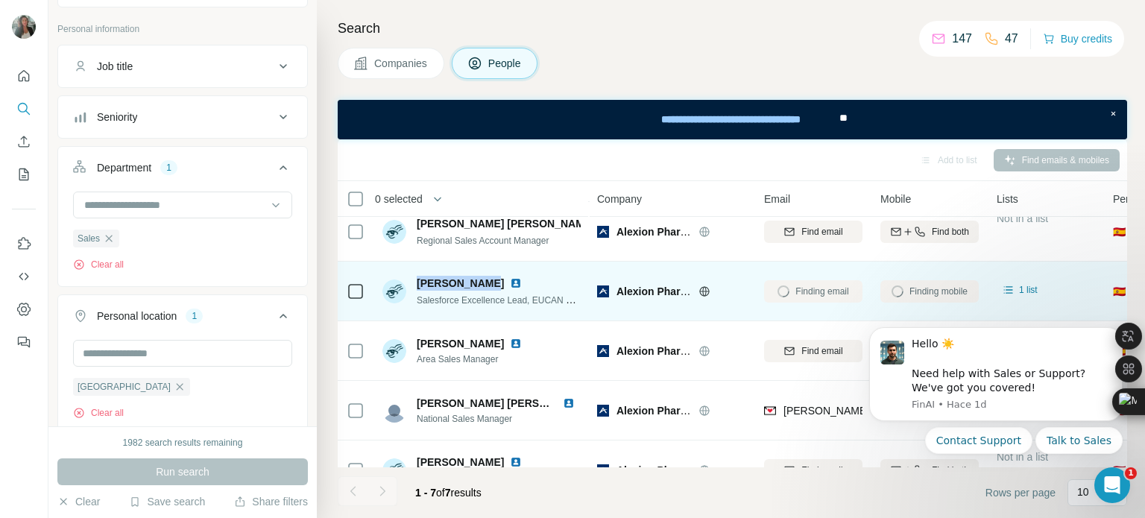
drag, startPoint x: 414, startPoint y: 281, endPoint x: 477, endPoint y: 282, distance: 63.4
click at [477, 282] on div "Evrim Yurtlu Salesforce Excellence Lead, EUCAN & International" at bounding box center [481, 291] width 198 height 31
copy span "[PERSON_NAME]"
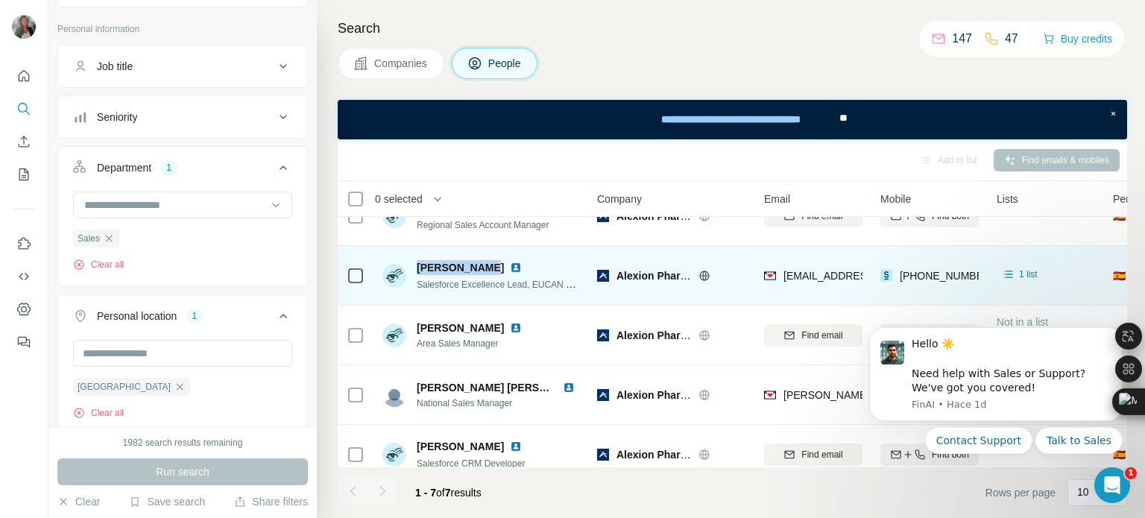
scroll to position [99, 0]
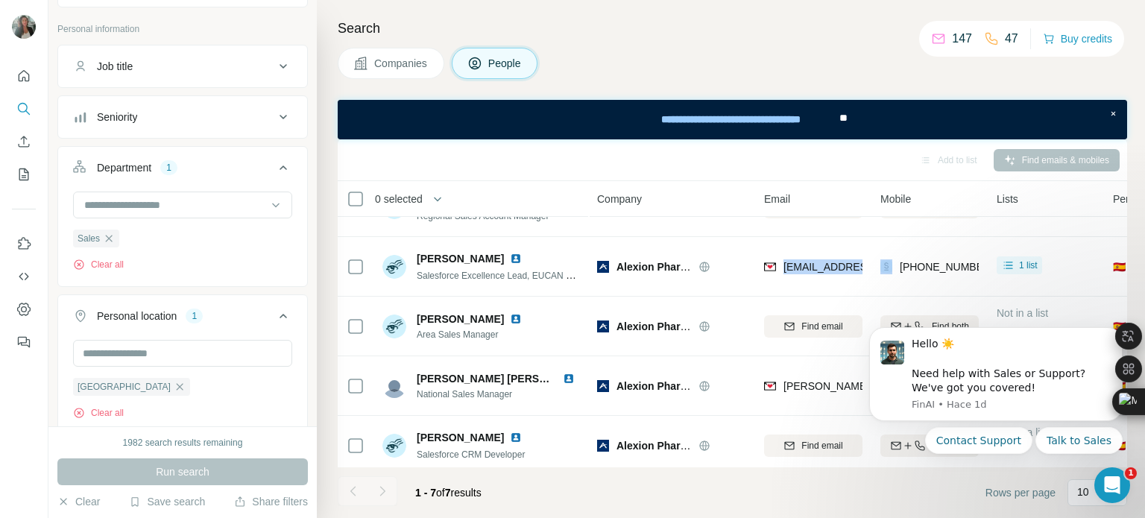
drag, startPoint x: 780, startPoint y: 271, endPoint x: 871, endPoint y: 272, distance: 91.7
click at [0, 0] on tr "[PERSON_NAME] Salesforce Excellence Lead, EUCAN & International Alexion Pharmac…" at bounding box center [0, 0] width 0 height 0
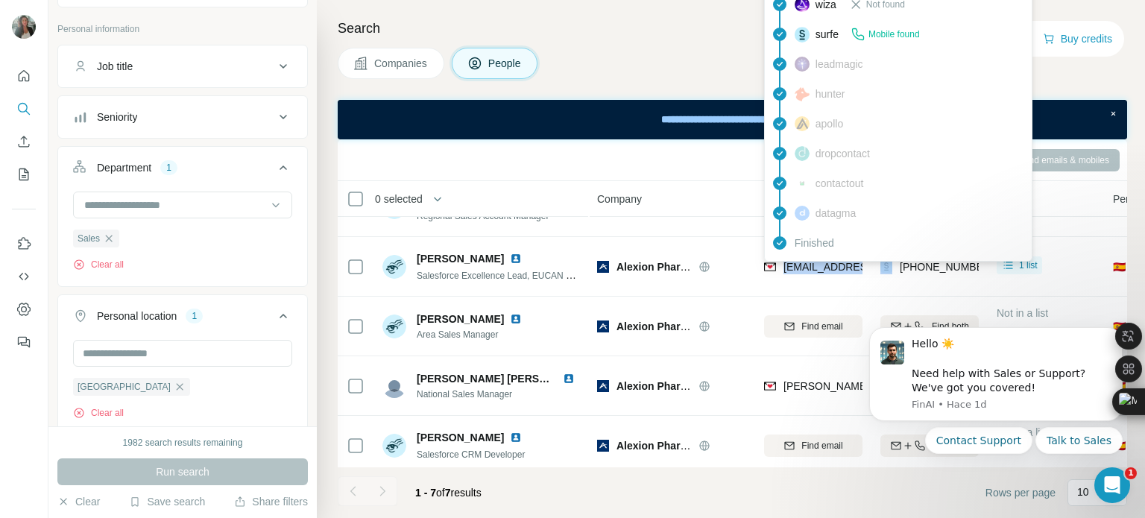
copy span "[EMAIL_ADDRESS][DOMAIN_NAME]"
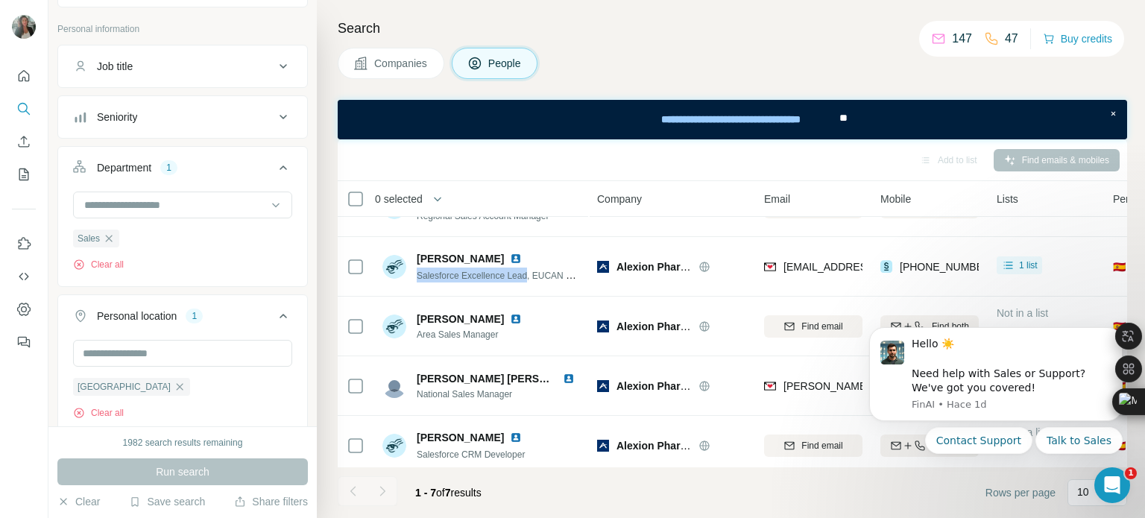
drag, startPoint x: 416, startPoint y: 276, endPoint x: 533, endPoint y: 282, distance: 117.1
click at [533, 282] on div "Evrim Yurtlu Salesforce Excellence Lead, EUCAN & International" at bounding box center [481, 266] width 198 height 41
copy span "Salesforce Excellence Lead"
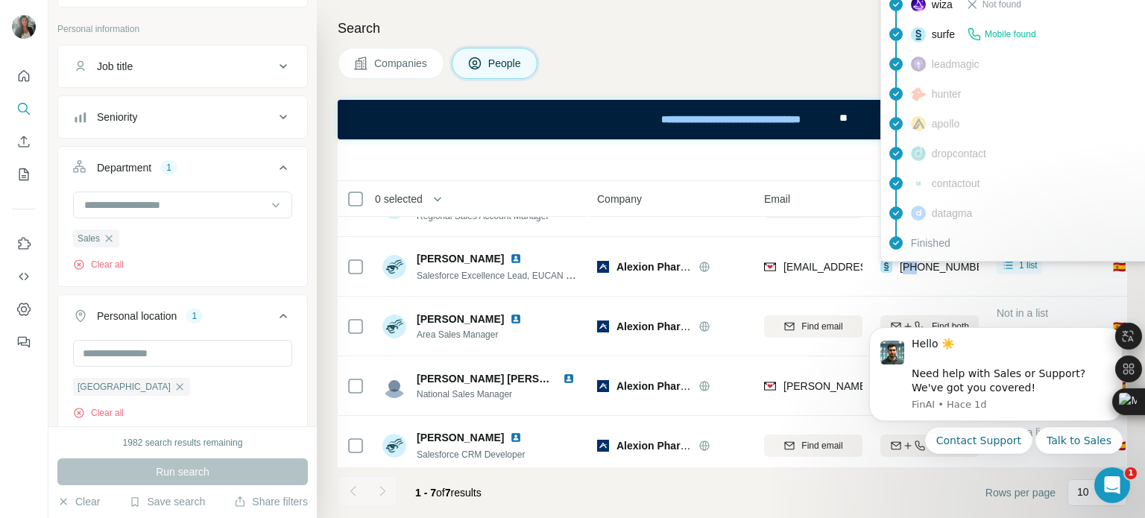
drag, startPoint x: 903, startPoint y: 265, endPoint x: 920, endPoint y: 263, distance: 17.2
click at [920, 263] on span "[PHONE_NUMBER]" at bounding box center [947, 267] width 94 height 12
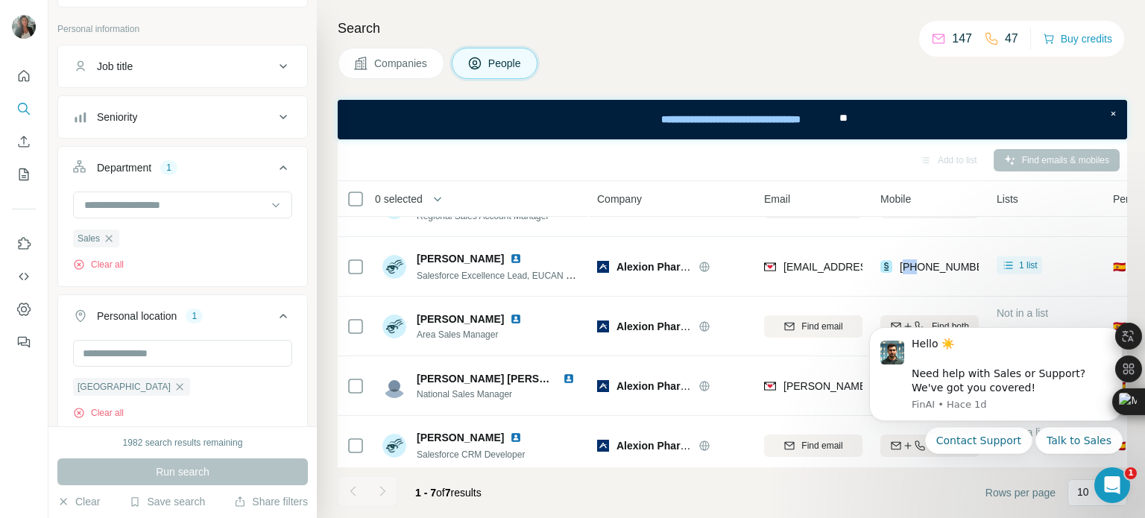
click at [905, 285] on div "[PHONE_NUMBER]" at bounding box center [929, 266] width 98 height 41
drag, startPoint x: 900, startPoint y: 268, endPoint x: 984, endPoint y: 271, distance: 83.5
click at [984, 271] on td "[PHONE_NUMBER]" at bounding box center [929, 267] width 116 height 60
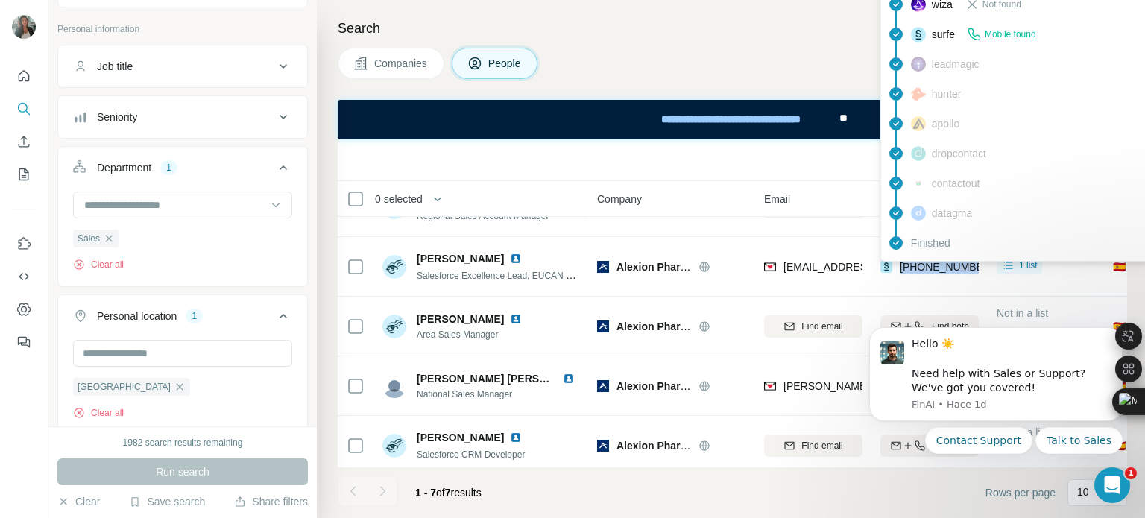
copy span "[PHONE_NUMBER]"
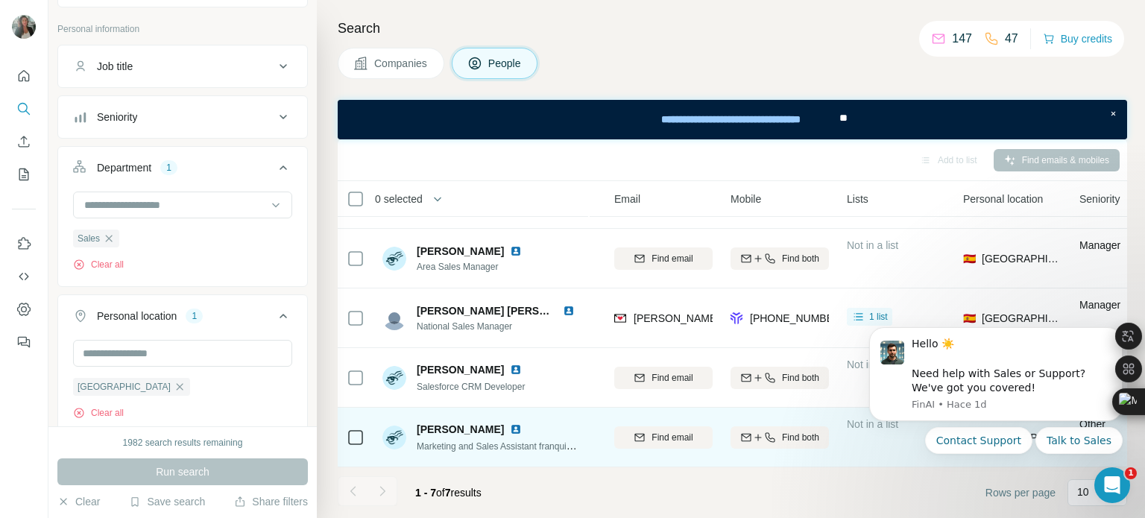
scroll to position [174, 154]
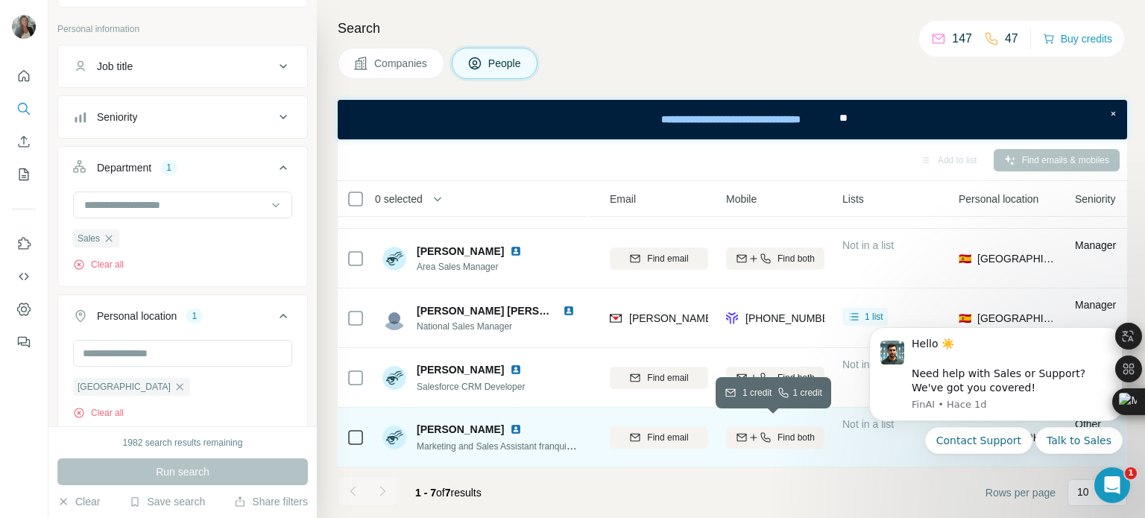
click at [785, 431] on span "Find both" at bounding box center [795, 437] width 37 height 13
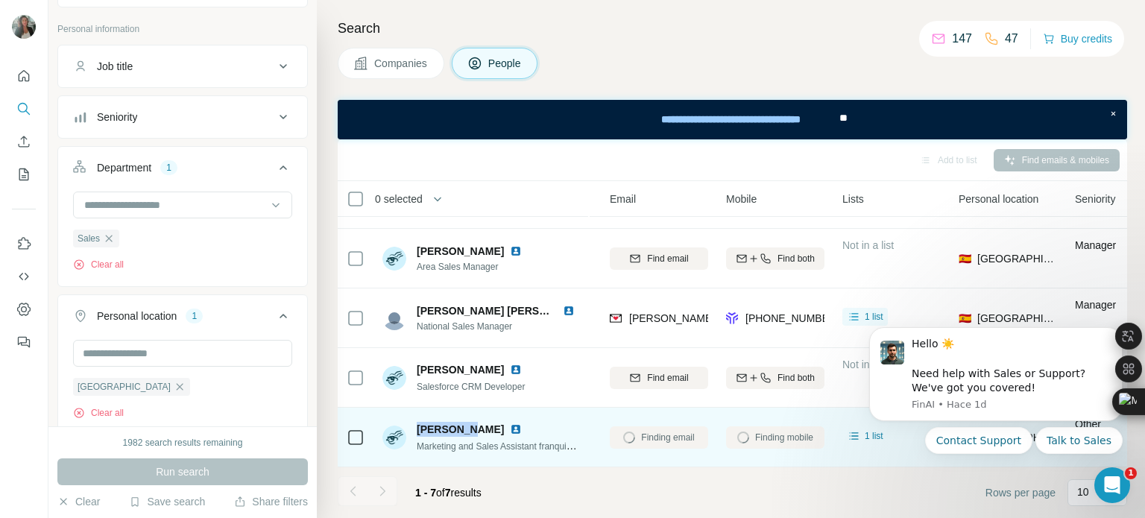
drag, startPoint x: 417, startPoint y: 420, endPoint x: 462, endPoint y: 424, distance: 45.6
click at [462, 424] on span "[PERSON_NAME]" at bounding box center [460, 429] width 87 height 15
copy span "[PERSON_NAME]"
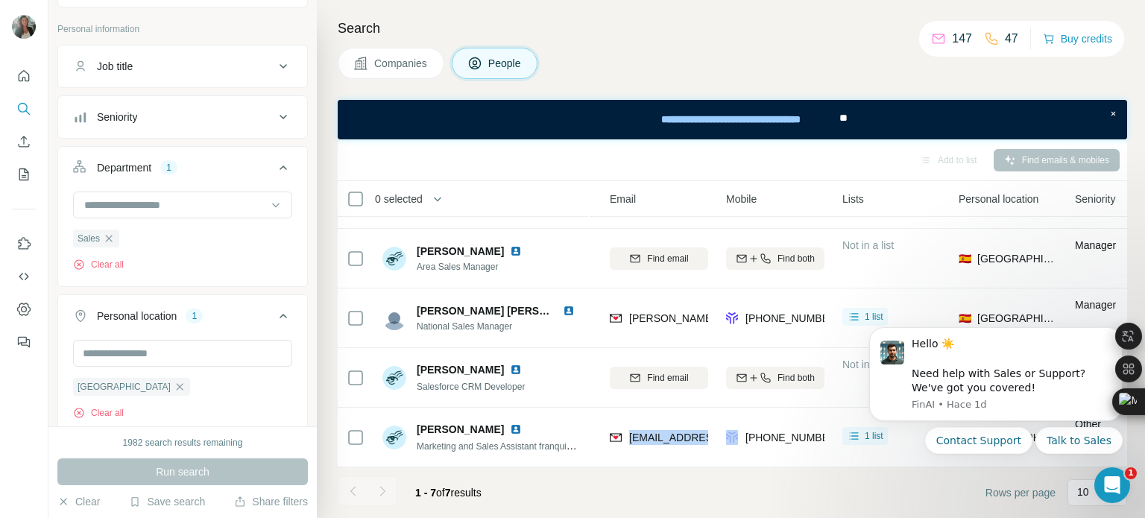
drag, startPoint x: 627, startPoint y: 431, endPoint x: 721, endPoint y: 432, distance: 93.9
click at [0, 0] on tr "[PERSON_NAME] Marketing and Sales Assistant franquicia Complemento Alexion Phar…" at bounding box center [0, 0] width 0 height 0
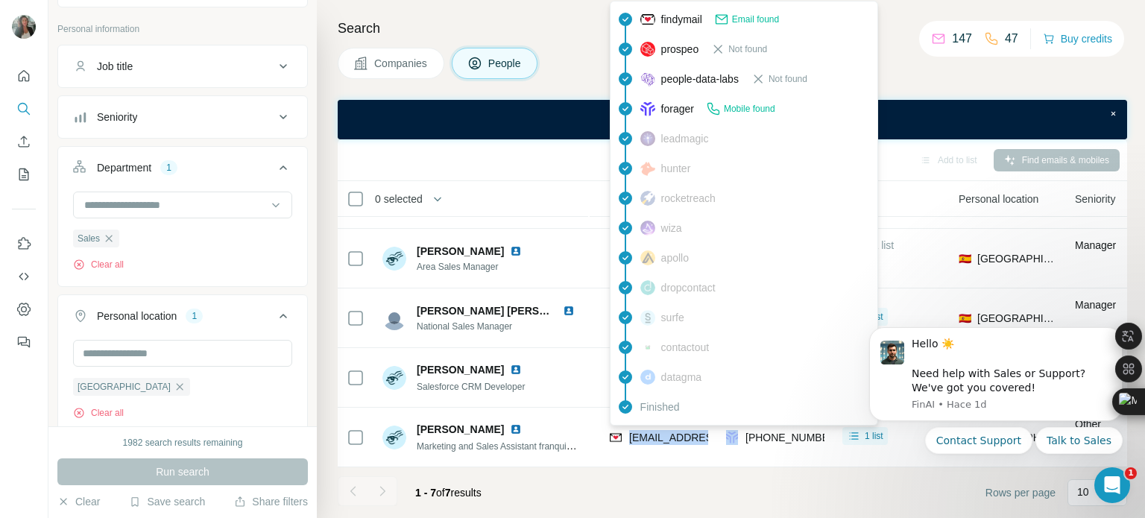
copy span "[EMAIL_ADDRESS][DOMAIN_NAME]"
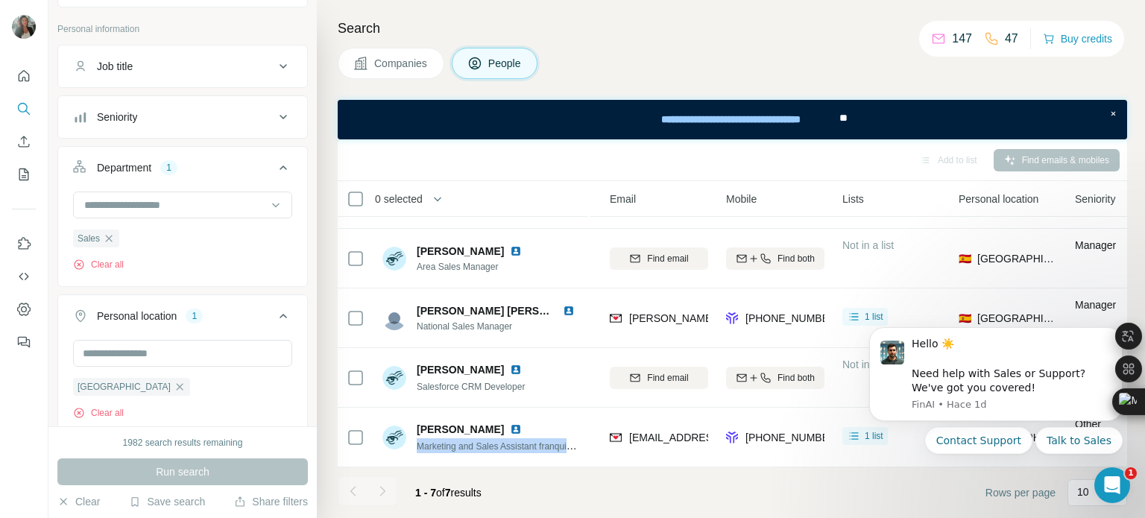
drag, startPoint x: 416, startPoint y: 443, endPoint x: 594, endPoint y: 440, distance: 178.1
click at [0, 0] on tr "[PERSON_NAME] Marketing and Sales Assistant franquicia Complemento Alexion Phar…" at bounding box center [0, 0] width 0 height 0
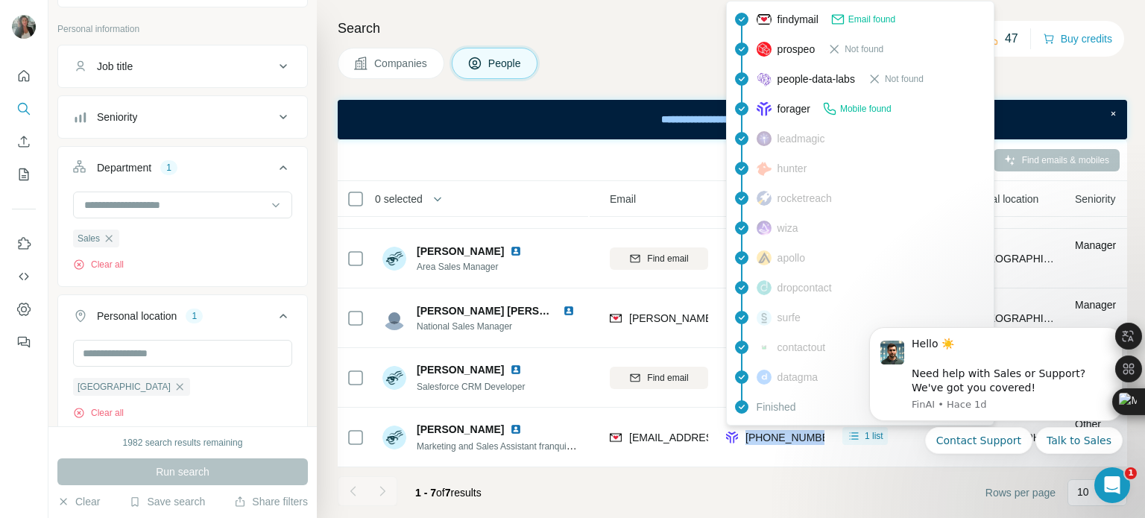
drag, startPoint x: 748, startPoint y: 434, endPoint x: 818, endPoint y: 434, distance: 70.1
click at [818, 434] on span "[PHONE_NUMBER]" at bounding box center [792, 437] width 94 height 12
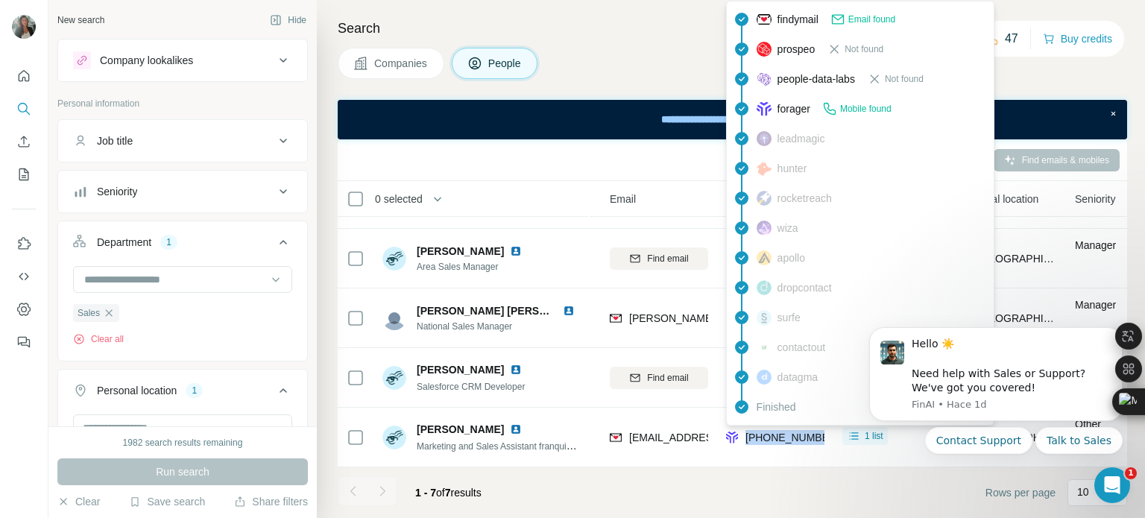
click at [392, 60] on span "Companies" at bounding box center [401, 63] width 54 height 15
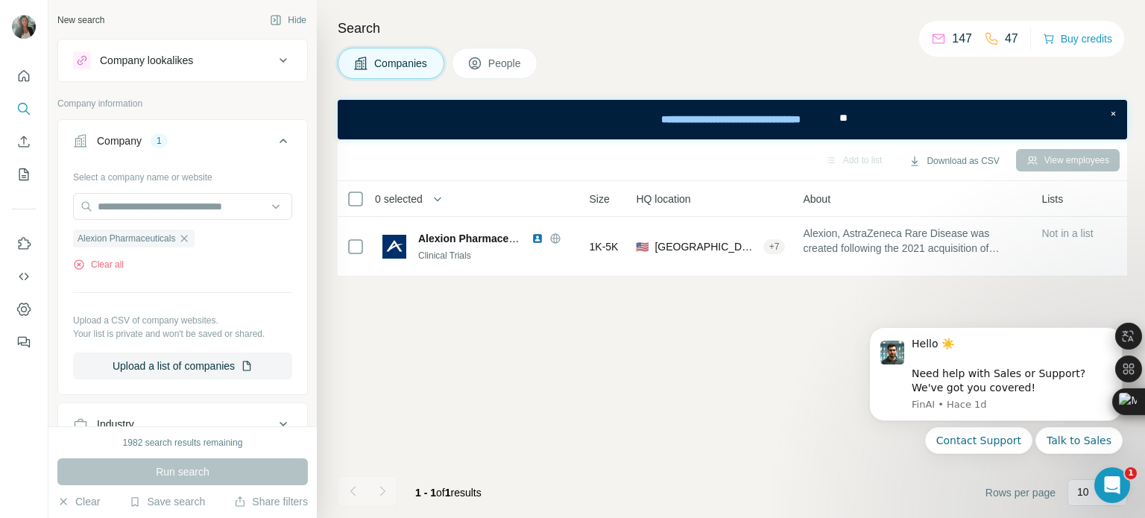
scroll to position [0, 154]
click at [187, 236] on icon "button" at bounding box center [184, 238] width 7 height 7
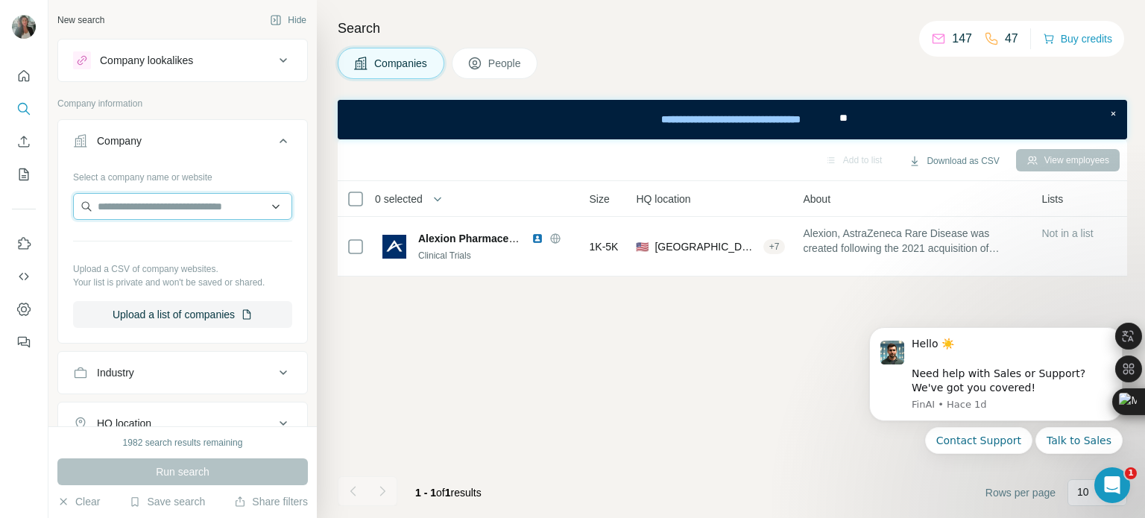
click at [142, 212] on input "text" at bounding box center [182, 206] width 219 height 27
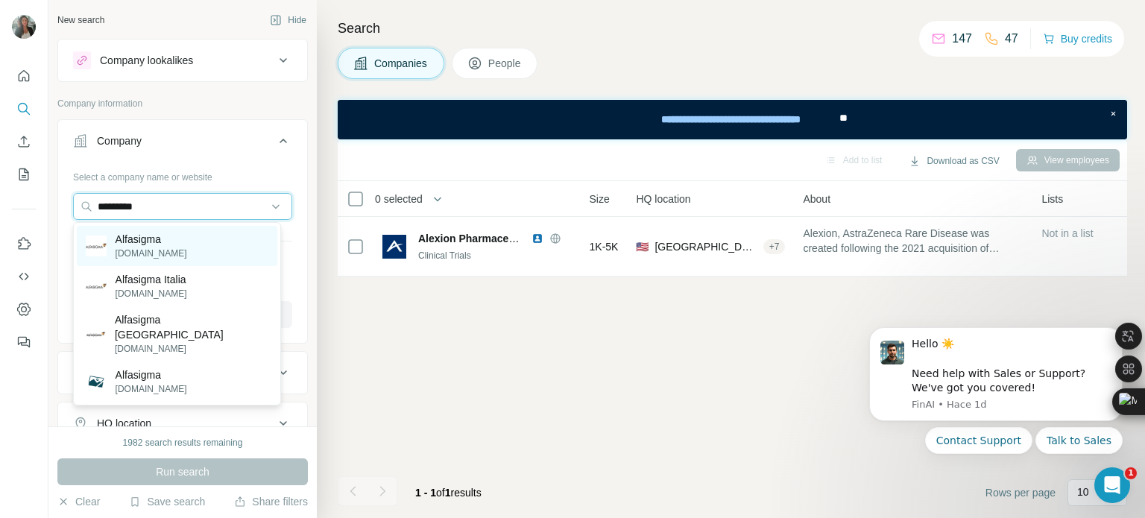
type input "*********"
click at [187, 247] on div "Alfasigma [DOMAIN_NAME]" at bounding box center [177, 246] width 200 height 40
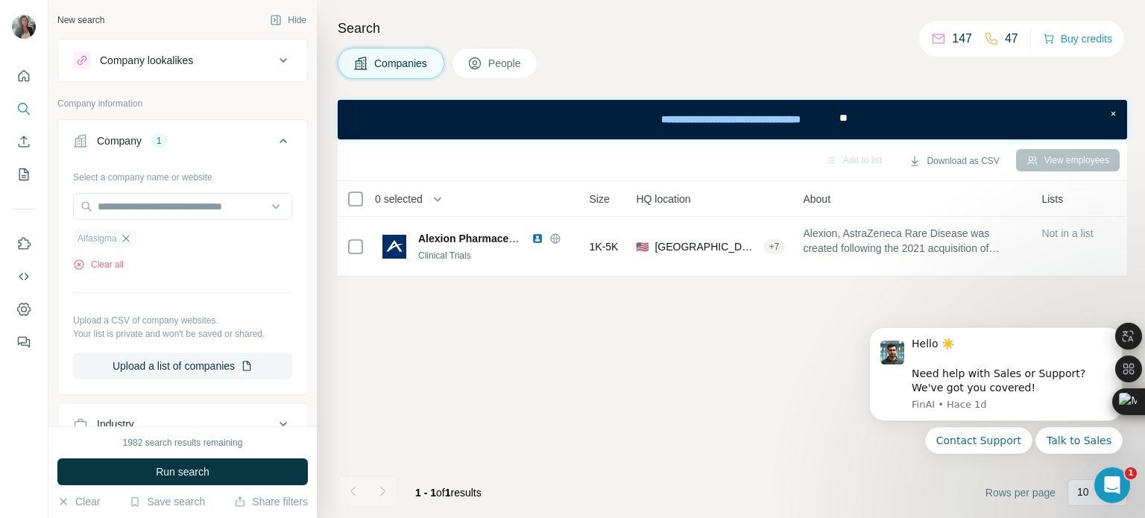
click at [128, 238] on icon "button" at bounding box center [125, 238] width 7 height 7
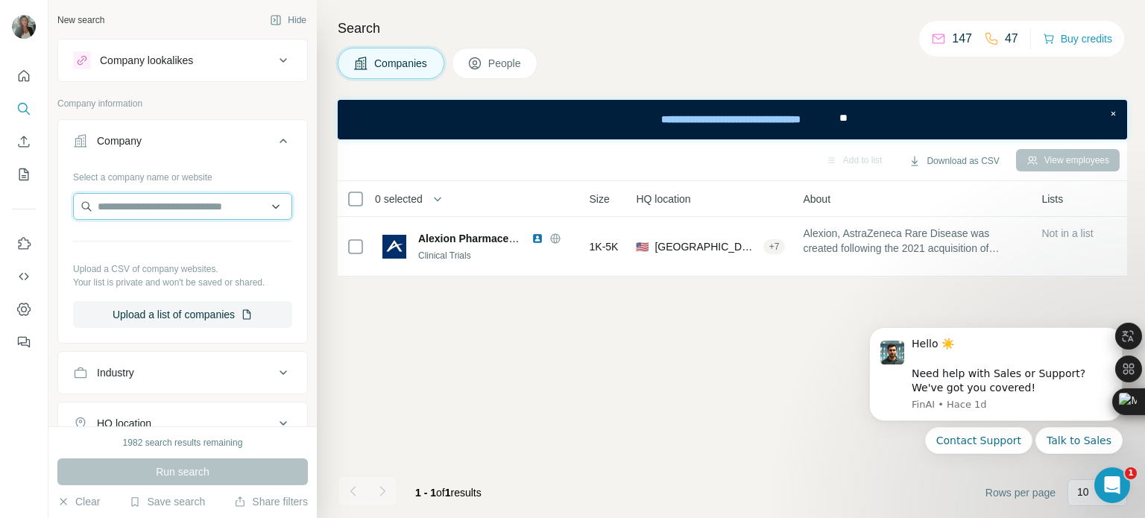
click at [139, 205] on input "text" at bounding box center [182, 206] width 219 height 27
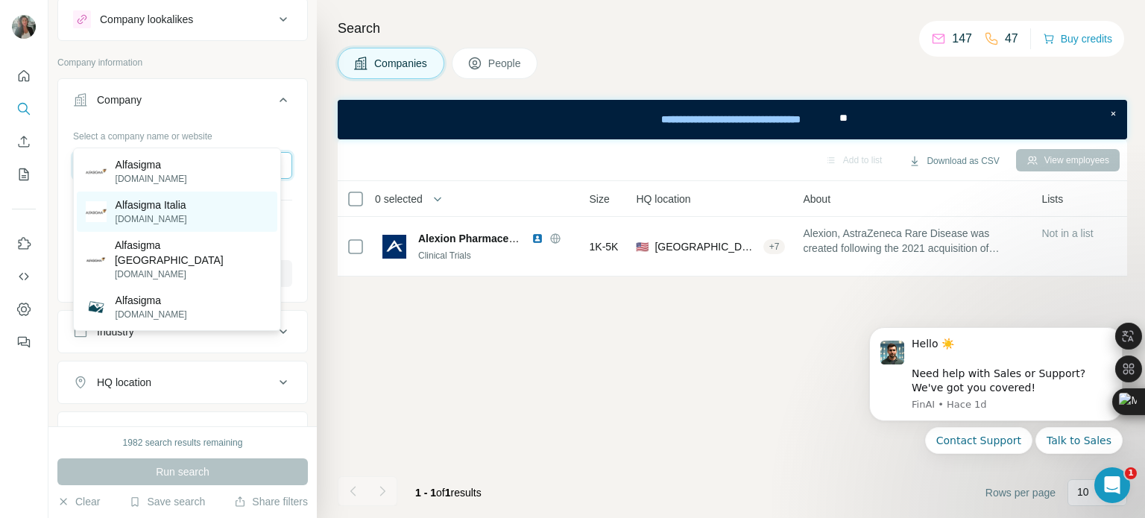
scroll to position [75, 0]
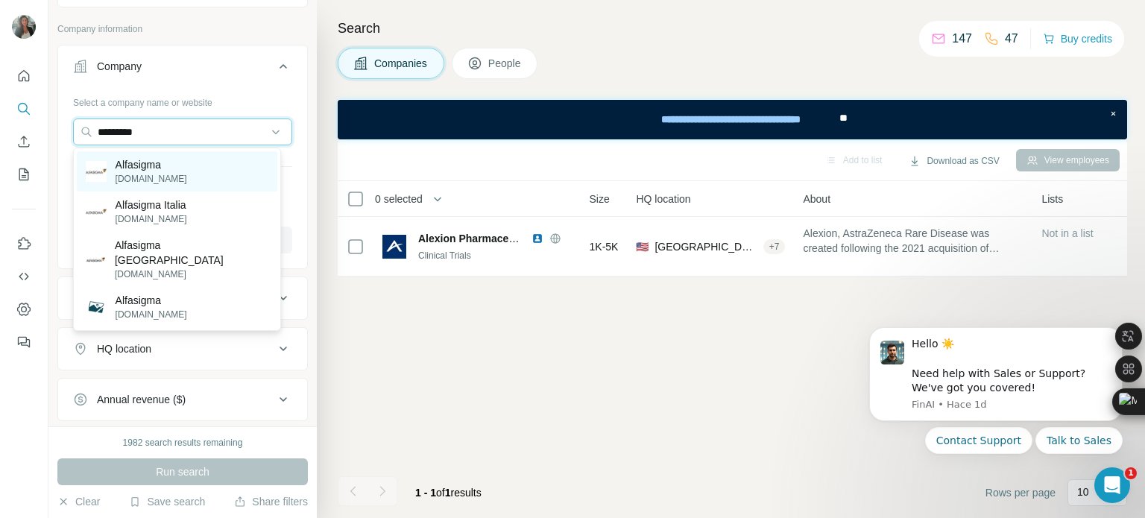
type input "*********"
click at [156, 164] on p "Alfasigma" at bounding box center [152, 164] width 72 height 15
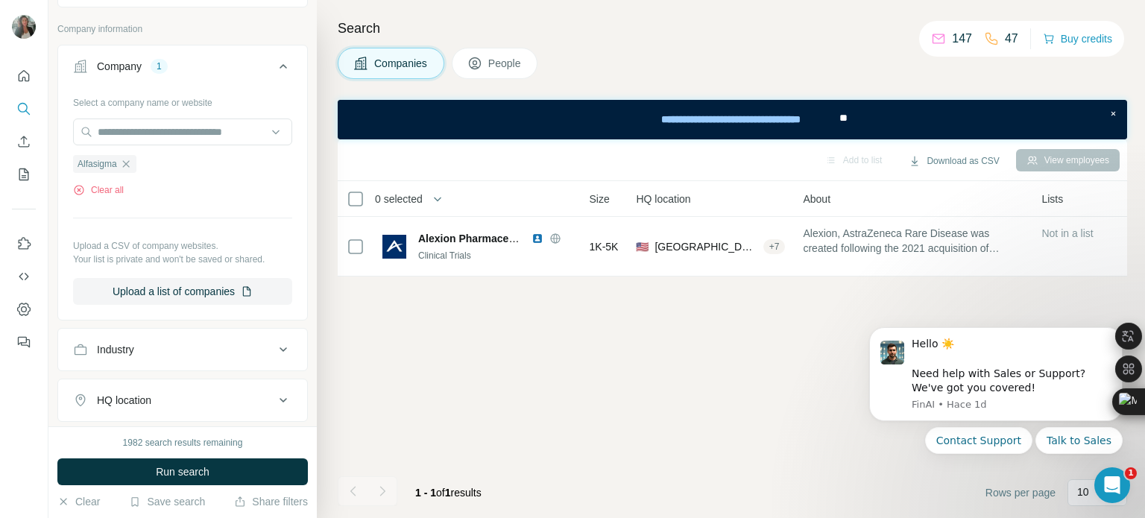
click at [492, 62] on span "People" at bounding box center [505, 63] width 34 height 15
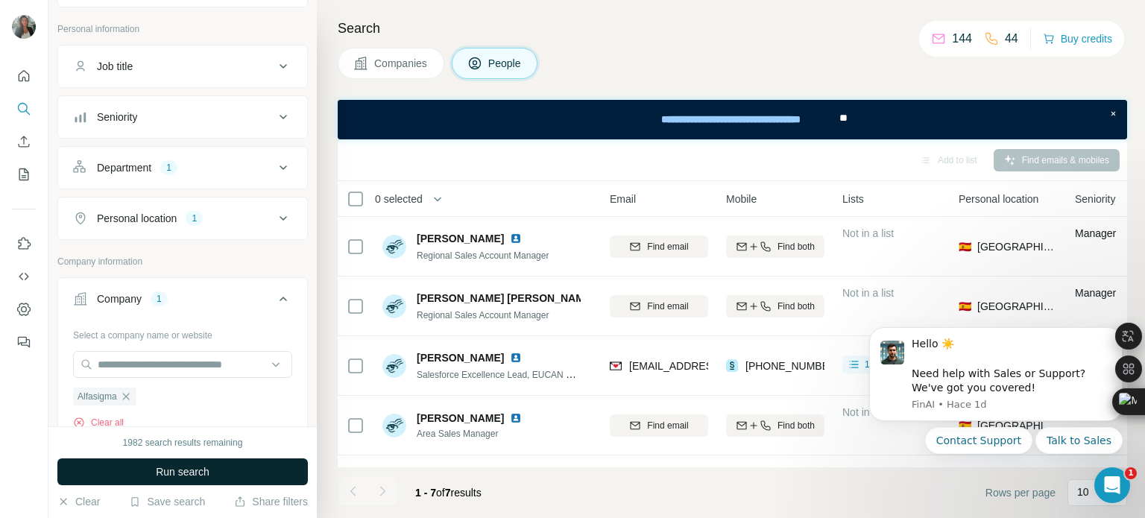
click at [217, 477] on button "Run search" at bounding box center [182, 471] width 250 height 27
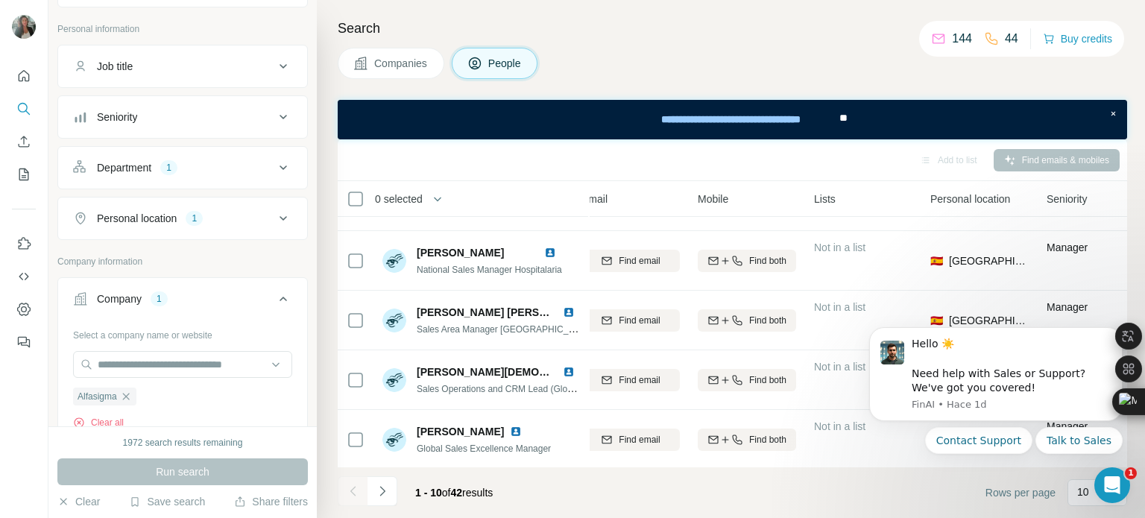
scroll to position [0, 183]
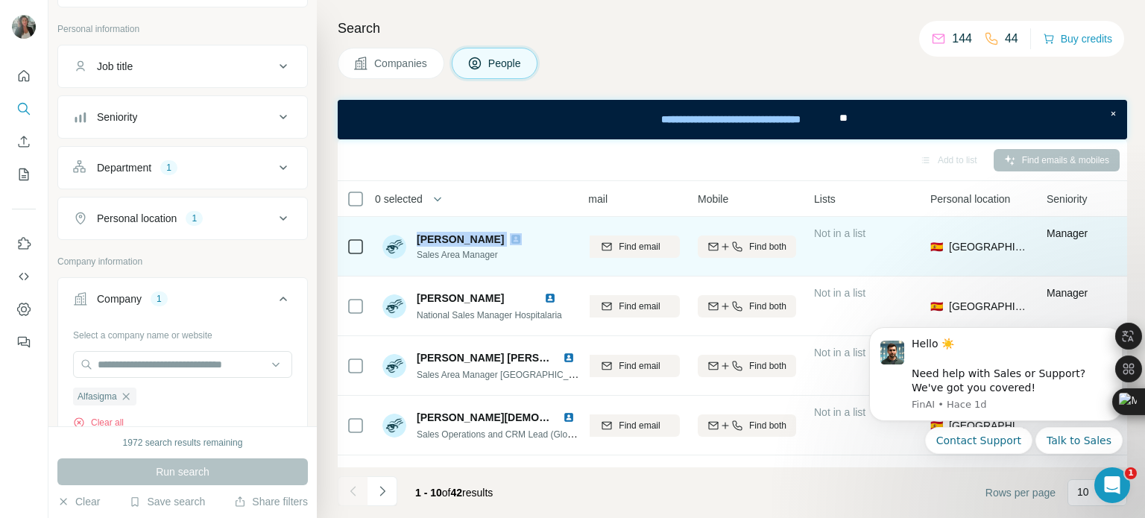
drag, startPoint x: 417, startPoint y: 233, endPoint x: 471, endPoint y: 229, distance: 53.8
click at [471, 229] on div "[PERSON_NAME] Sales Area Manager" at bounding box center [481, 246] width 198 height 41
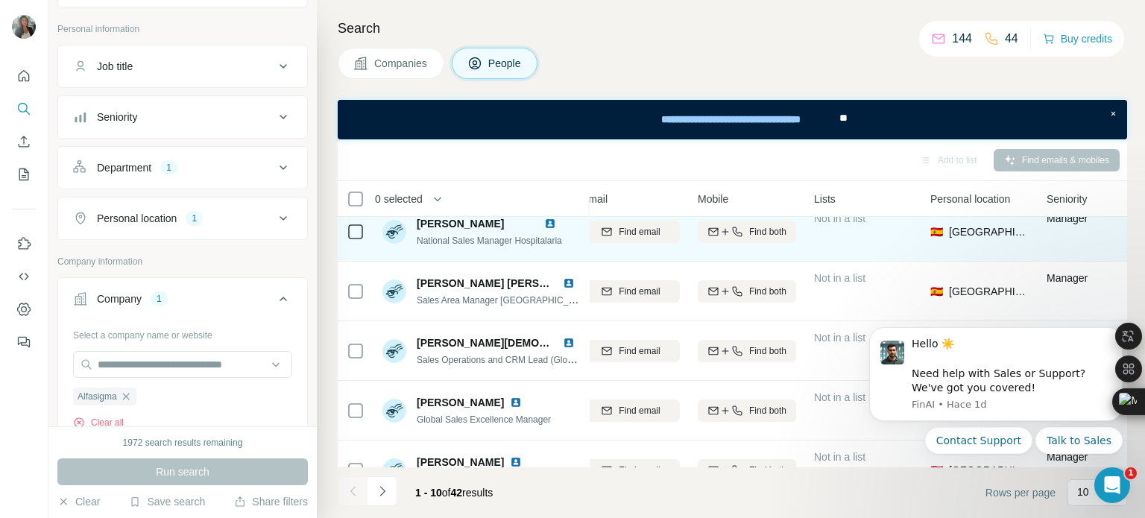
scroll to position [149, 183]
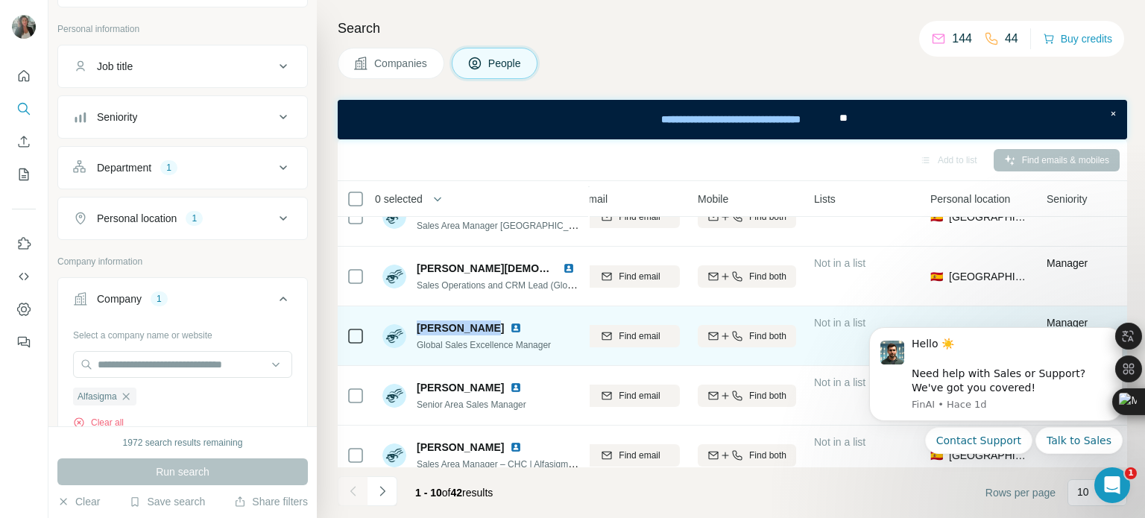
drag, startPoint x: 412, startPoint y: 324, endPoint x: 480, endPoint y: 318, distance: 68.1
click at [480, 318] on div "[PERSON_NAME] Global Sales Excellence Manager" at bounding box center [481, 335] width 198 height 41
click at [777, 336] on span "Find both" at bounding box center [767, 335] width 37 height 13
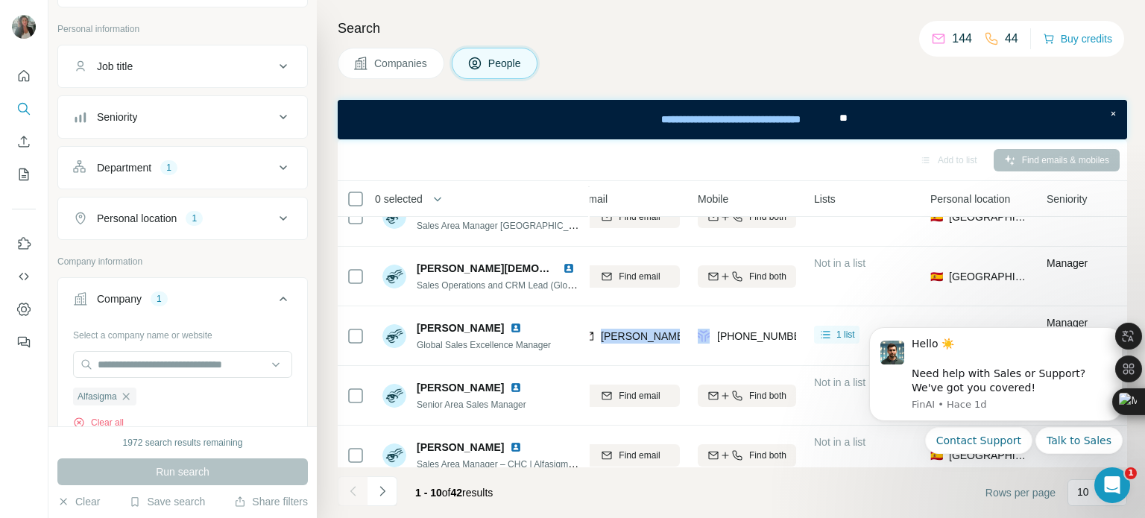
drag, startPoint x: 601, startPoint y: 336, endPoint x: 689, endPoint y: 336, distance: 87.9
click at [0, 0] on tr "[PERSON_NAME] Global Sales Excellence Manager Alfasigma [EMAIL_ADDRESS][DOMAIN_…" at bounding box center [0, 0] width 0 height 0
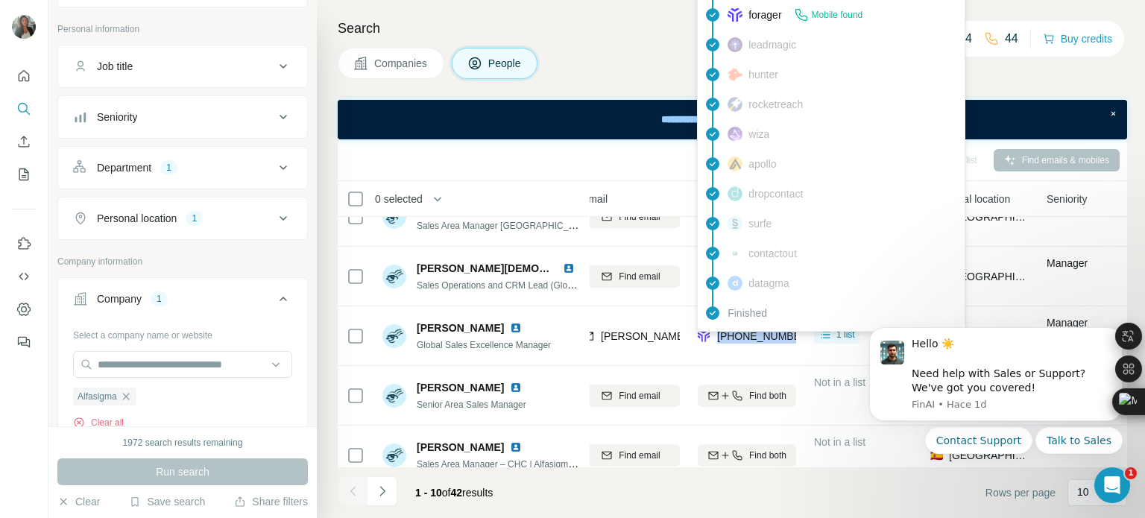
drag, startPoint x: 719, startPoint y: 332, endPoint x: 794, endPoint y: 332, distance: 74.5
click at [794, 332] on span "[PHONE_NUMBER]" at bounding box center [764, 336] width 94 height 12
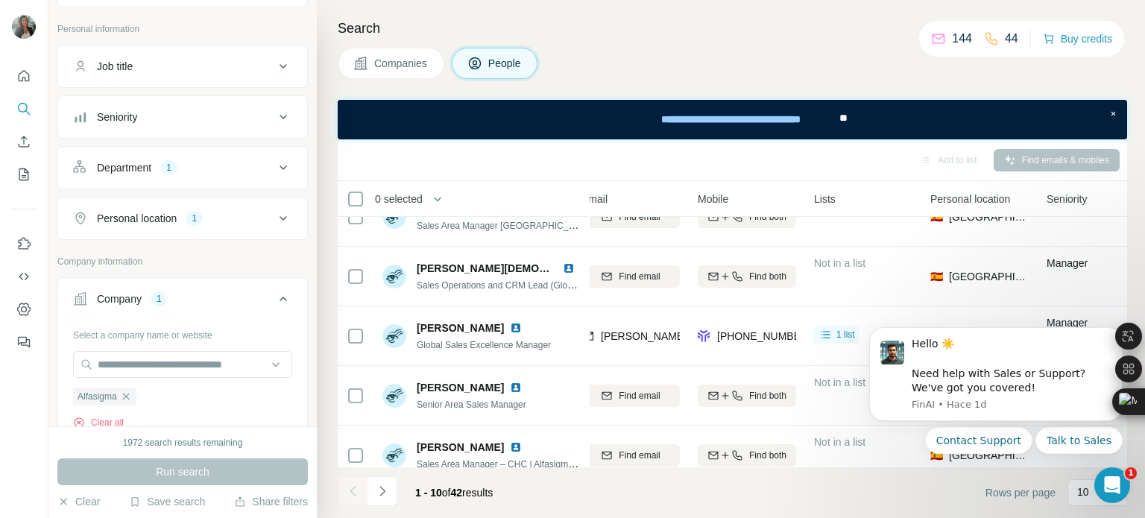
click at [680, 361] on td "[PERSON_NAME][EMAIL_ADDRESS][DOMAIN_NAME]" at bounding box center [630, 336] width 116 height 60
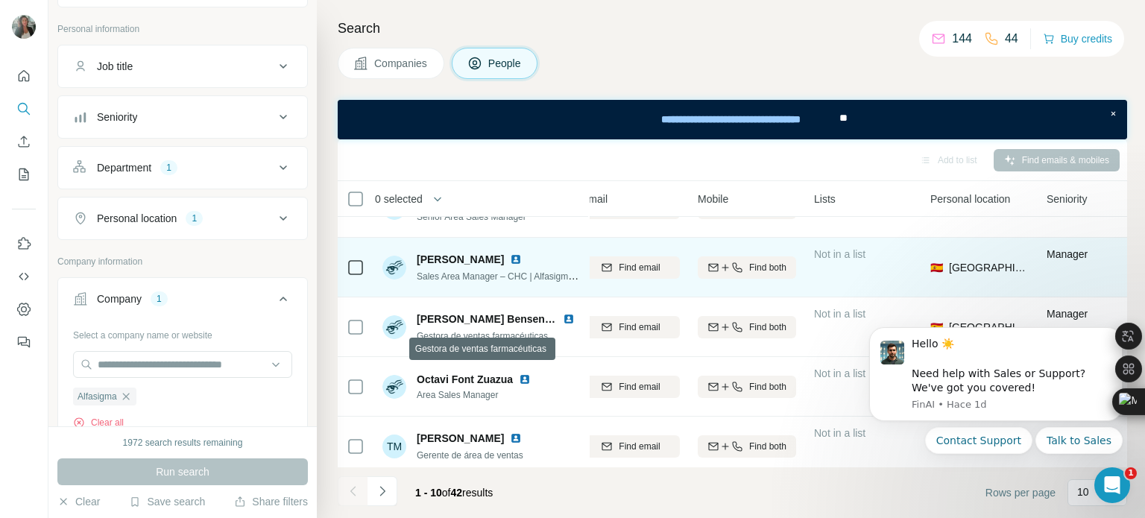
scroll to position [353, 183]
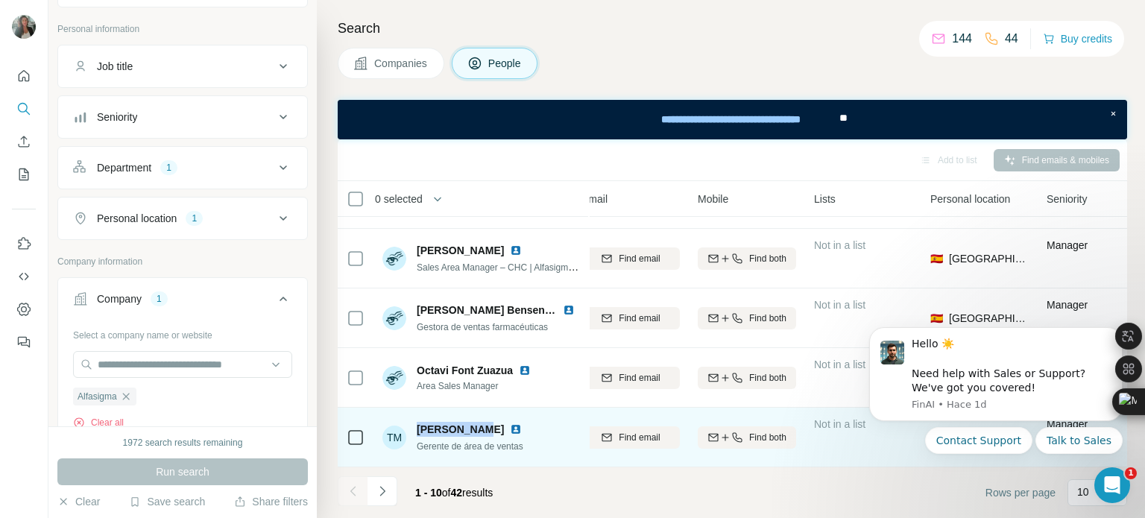
drag, startPoint x: 414, startPoint y: 422, endPoint x: 475, endPoint y: 417, distance: 60.6
click at [475, 422] on div "TM [PERSON_NAME] Gerente de área de ventas" at bounding box center [454, 437] width 145 height 31
click at [765, 431] on span "Find both" at bounding box center [767, 437] width 37 height 13
click at [748, 429] on div "Mobile not found" at bounding box center [747, 437] width 98 height 41
click at [612, 430] on div "Email not found" at bounding box center [630, 437] width 98 height 41
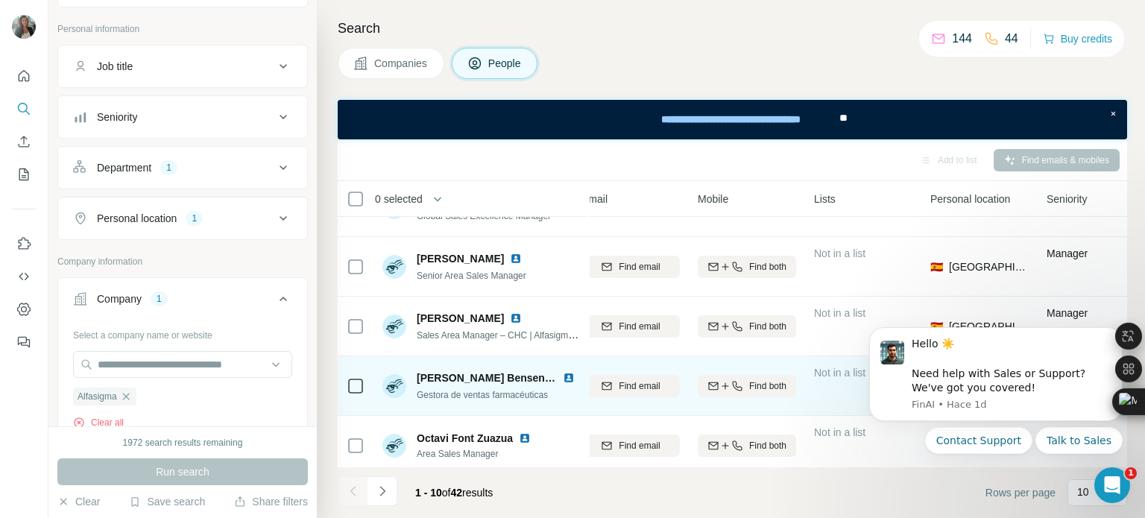
scroll to position [203, 183]
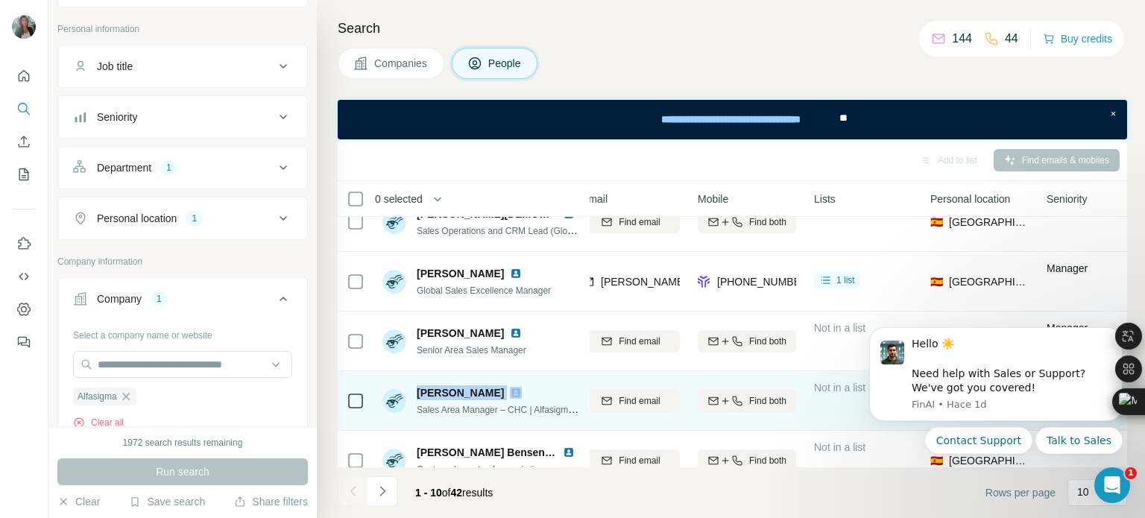
drag, startPoint x: 419, startPoint y: 392, endPoint x: 526, endPoint y: 392, distance: 107.3
click at [526, 392] on div "[PERSON_NAME]" at bounding box center [499, 392] width 164 height 15
click at [735, 397] on icon "button" at bounding box center [737, 401] width 12 height 12
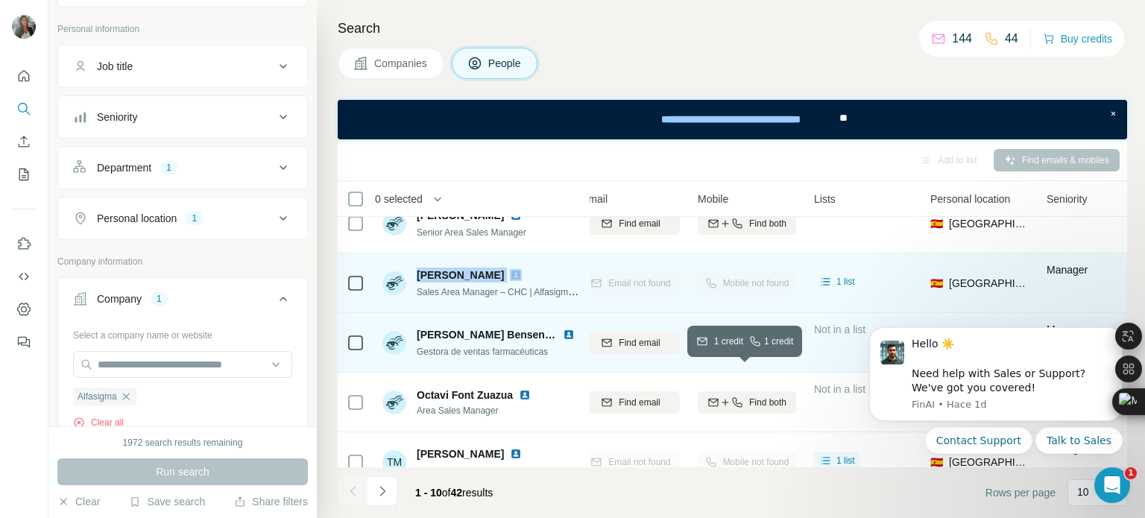
scroll to position [353, 183]
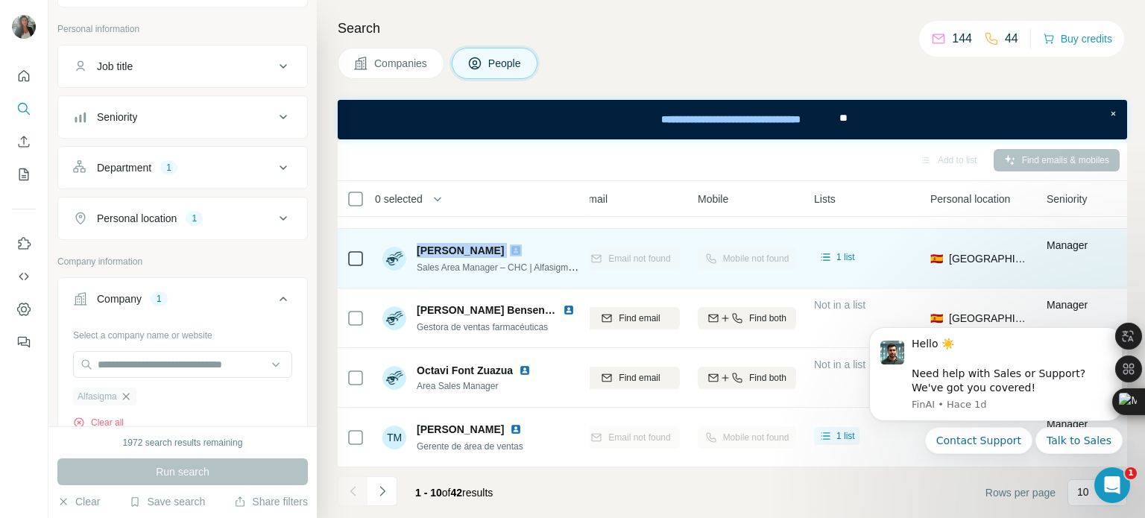
click at [125, 397] on icon "button" at bounding box center [125, 396] width 7 height 7
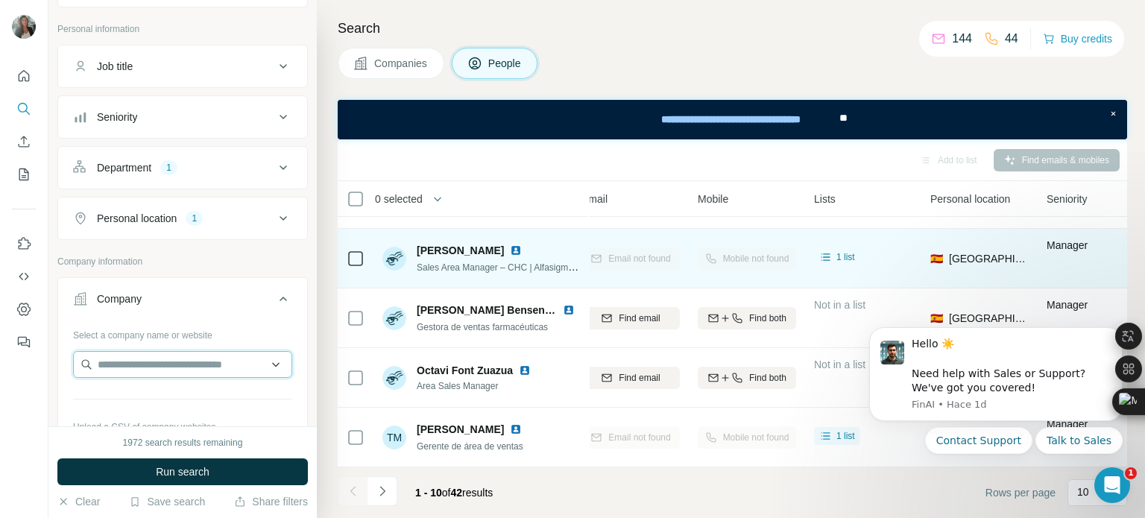
click at [134, 363] on input "text" at bounding box center [182, 364] width 219 height 27
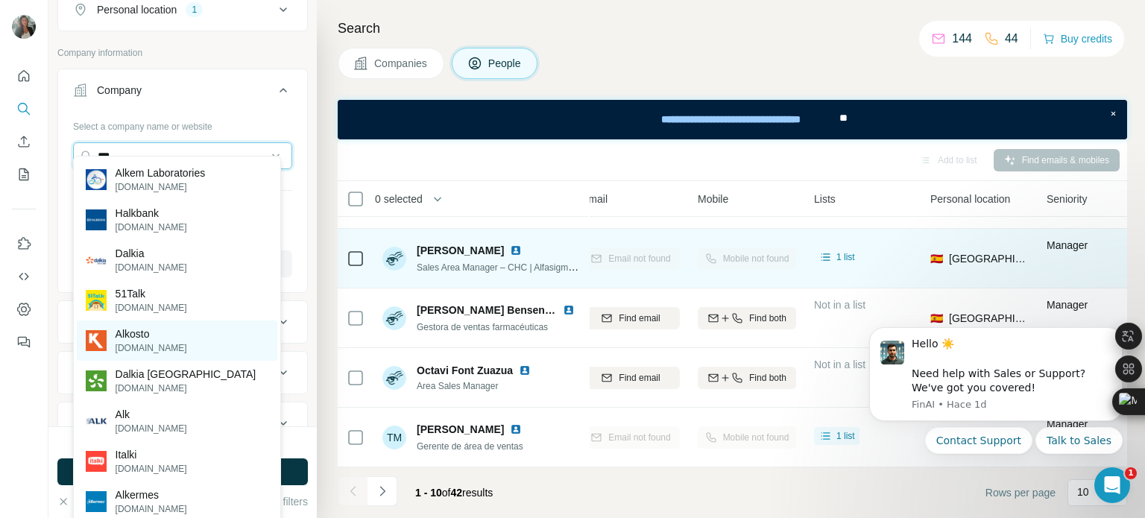
scroll to position [298, 0]
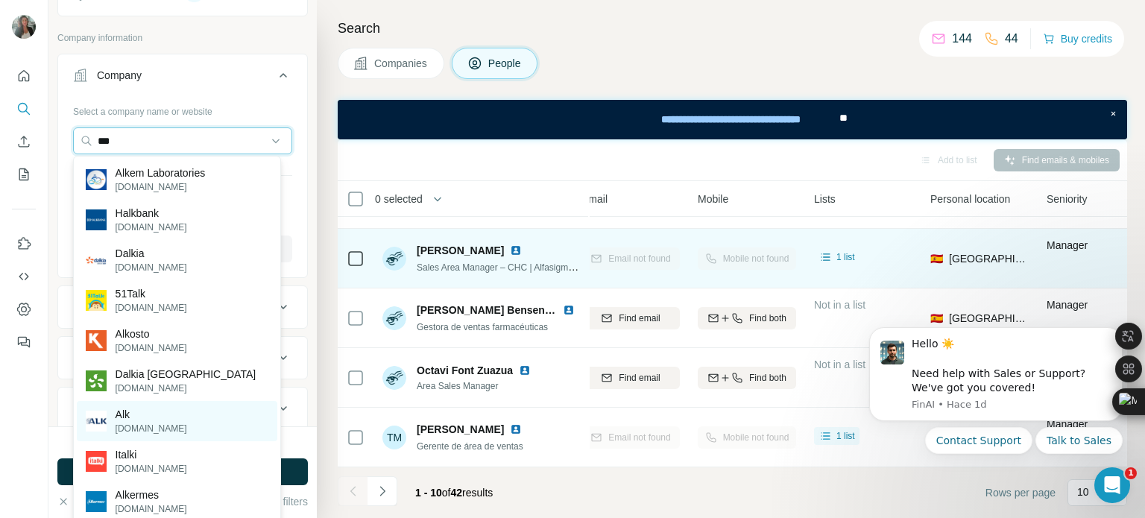
type input "***"
click at [150, 422] on div "Alk [DOMAIN_NAME]" at bounding box center [177, 421] width 200 height 40
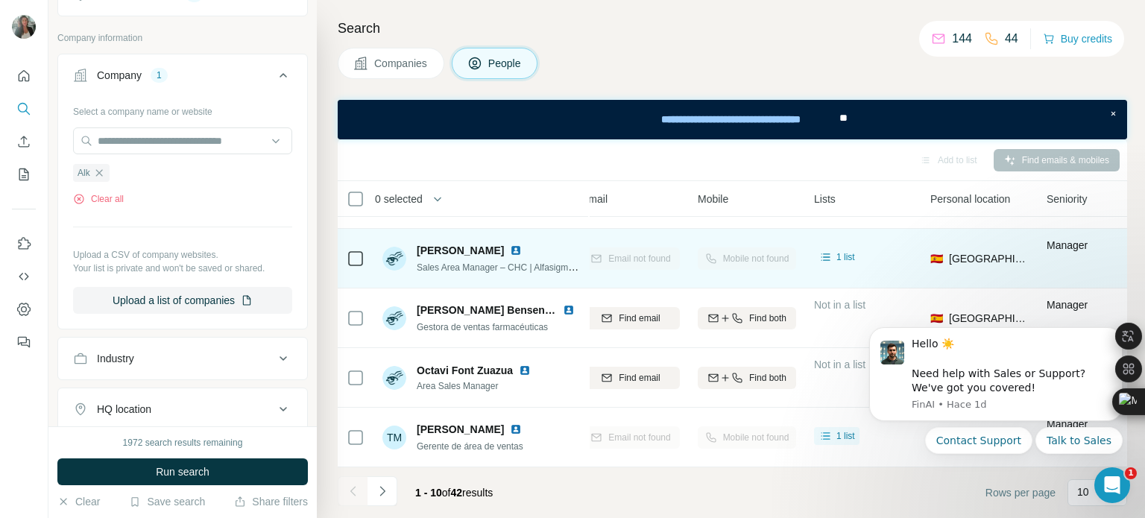
click at [216, 475] on button "Run search" at bounding box center [182, 471] width 250 height 27
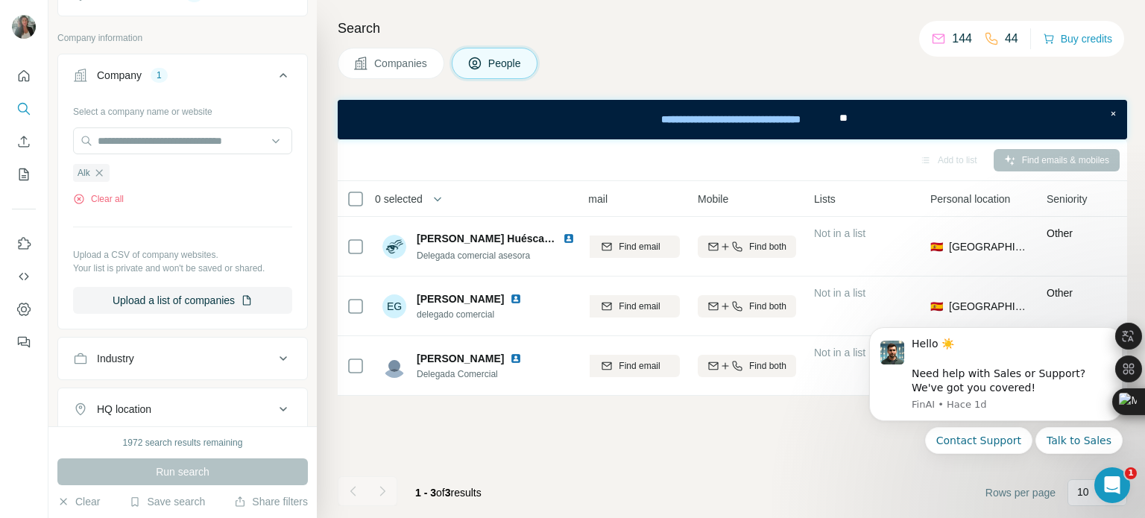
scroll to position [0, 183]
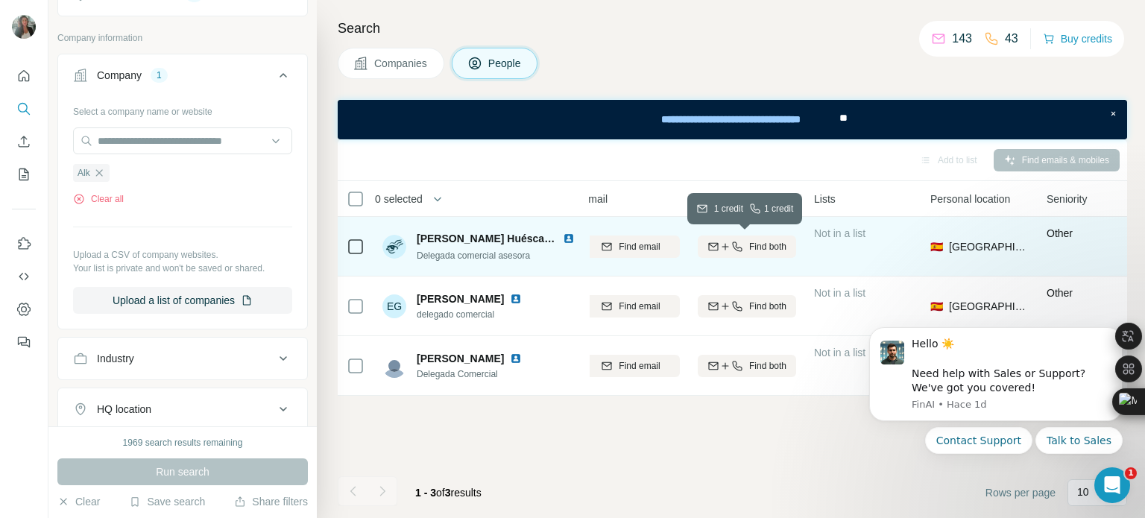
click at [745, 247] on div "Find both" at bounding box center [747, 246] width 98 height 13
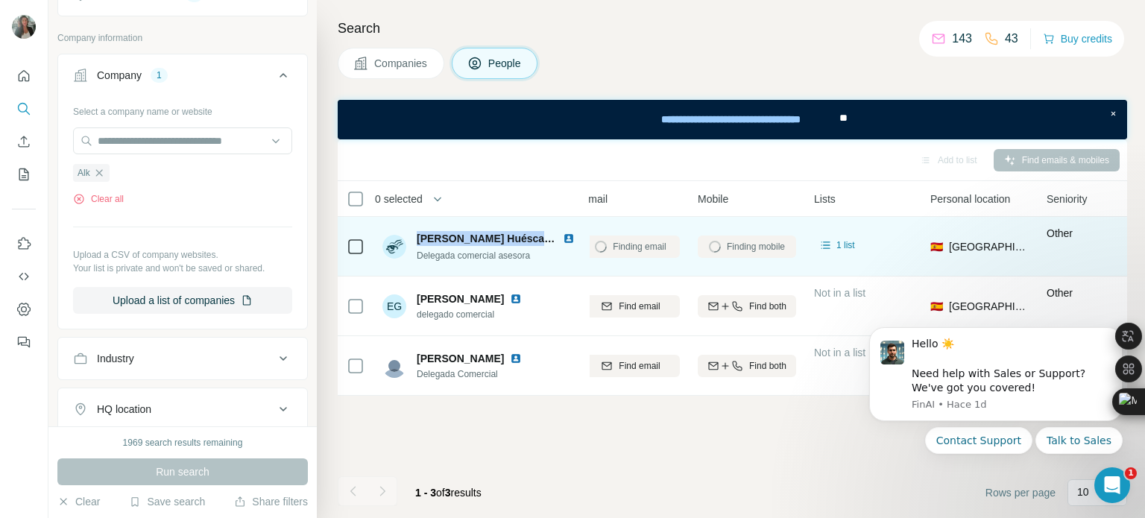
drag, startPoint x: 417, startPoint y: 235, endPoint x: 551, endPoint y: 240, distance: 135.0
click at [551, 240] on span "[PERSON_NAME] Huéscar [PERSON_NAME]" at bounding box center [528, 239] width 222 height 12
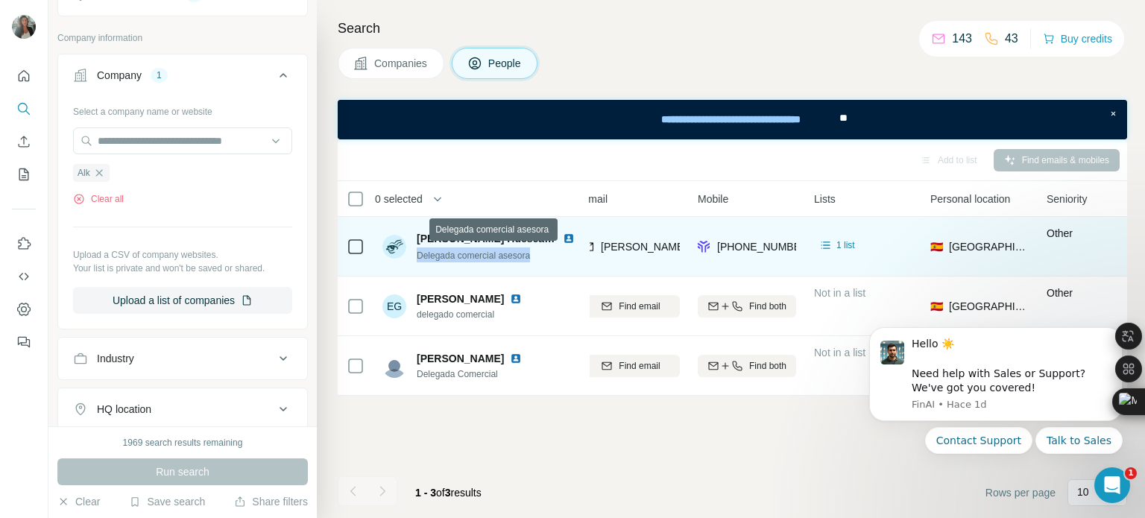
drag, startPoint x: 412, startPoint y: 256, endPoint x: 534, endPoint y: 254, distance: 122.2
click at [535, 254] on div "[PERSON_NAME] Huéscar [PERSON_NAME] Delegada comercial asesora" at bounding box center [481, 246] width 198 height 31
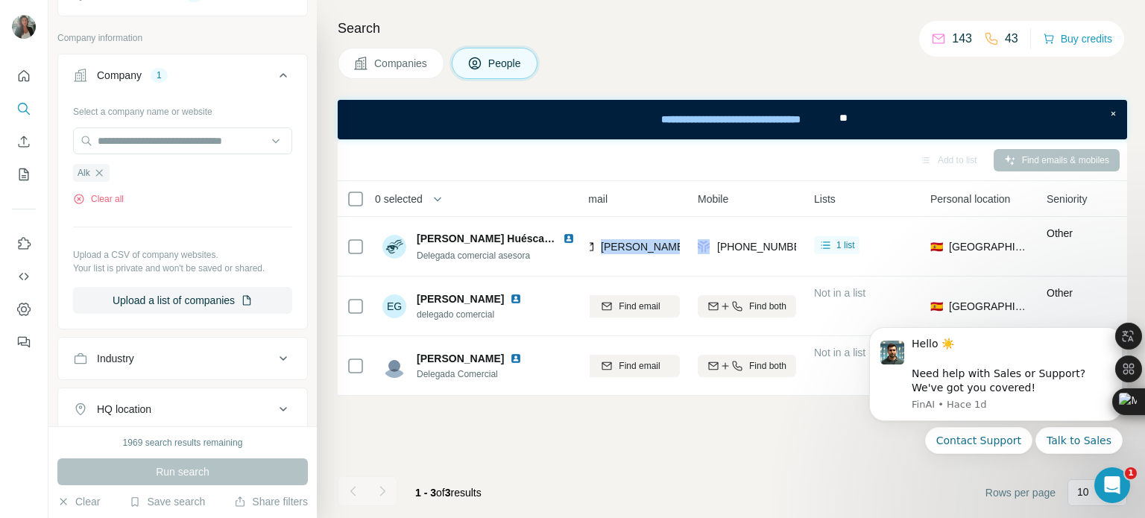
drag, startPoint x: 596, startPoint y: 241, endPoint x: 689, endPoint y: 253, distance: 93.3
click at [0, 0] on tr "[PERSON_NAME] Huéscar [PERSON_NAME] Delegada comercial asesora Alk [PERSON_NAME…" at bounding box center [0, 0] width 0 height 0
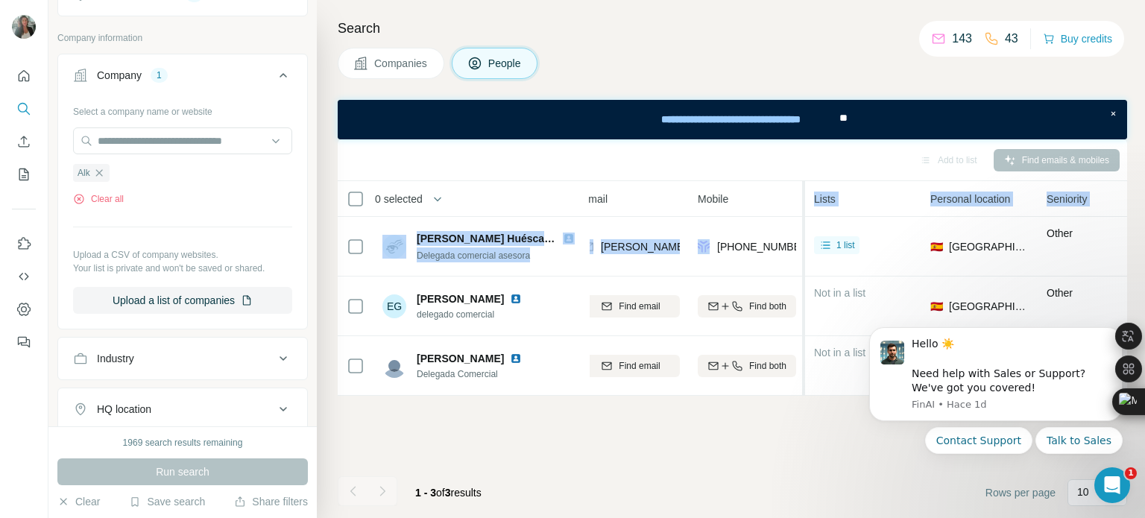
drag, startPoint x: 718, startPoint y: 247, endPoint x: 802, endPoint y: 250, distance: 83.5
click at [802, 250] on table "0 selected People Company Email Mobile Lists Personal location Seniority Depart…" at bounding box center [796, 288] width 1282 height 215
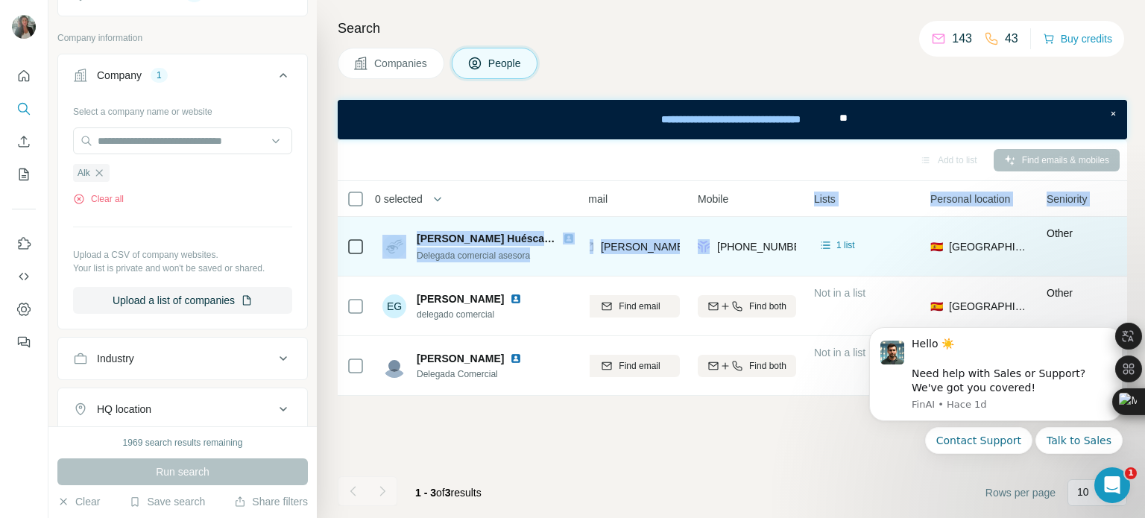
click at [683, 240] on td "[PERSON_NAME][EMAIL_ADDRESS][DOMAIN_NAME]" at bounding box center [630, 247] width 116 height 60
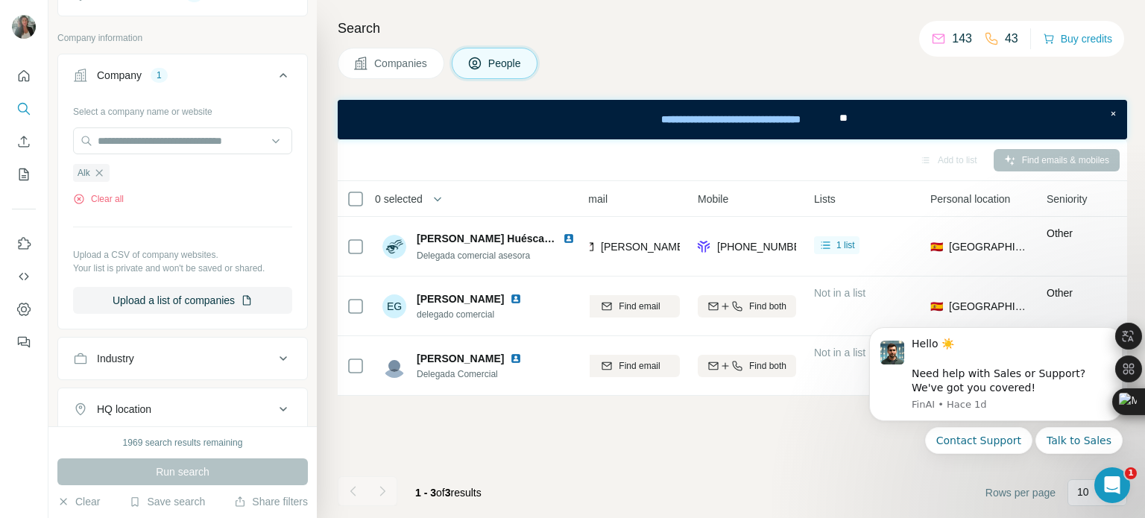
click at [692, 178] on div "Add to list Find emails & mobiles" at bounding box center [732, 160] width 789 height 42
click at [686, 255] on div at bounding box center [686, 288] width 6 height 215
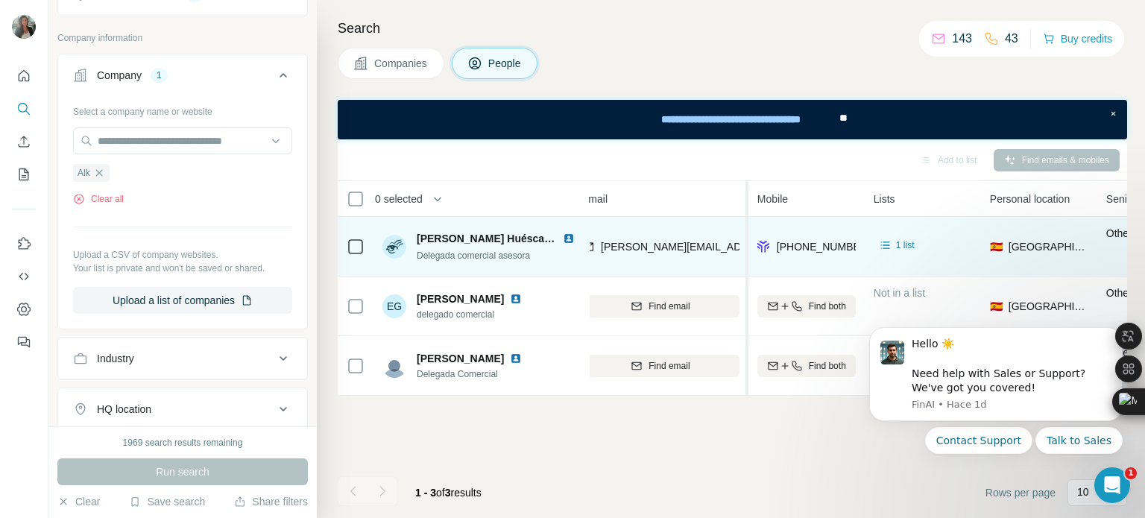
drag, startPoint x: 686, startPoint y: 255, endPoint x: 747, endPoint y: 259, distance: 61.2
click at [747, 259] on table "0 selected People Company Email Mobile Lists Personal location Seniority Depart…" at bounding box center [825, 288] width 1341 height 215
drag, startPoint x: 777, startPoint y: 246, endPoint x: 859, endPoint y: 256, distance: 81.8
click at [859, 256] on td "[PHONE_NUMBER]" at bounding box center [806, 247] width 116 height 60
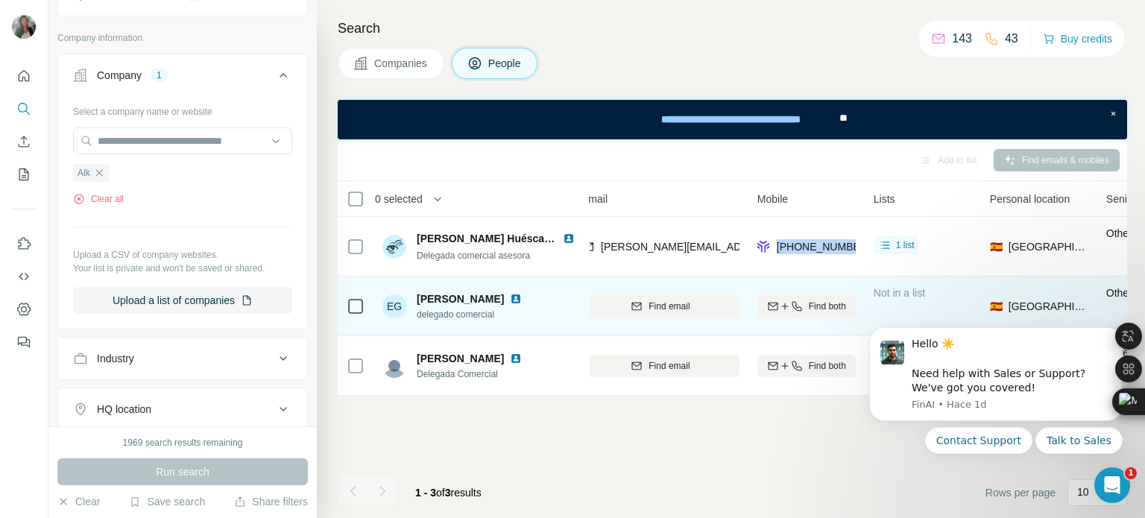
drag, startPoint x: 415, startPoint y: 296, endPoint x: 484, endPoint y: 297, distance: 69.3
click at [484, 297] on div "EG [PERSON_NAME] delegado comercial" at bounding box center [454, 306] width 145 height 30
click at [800, 303] on icon "button" at bounding box center [797, 306] width 12 height 12
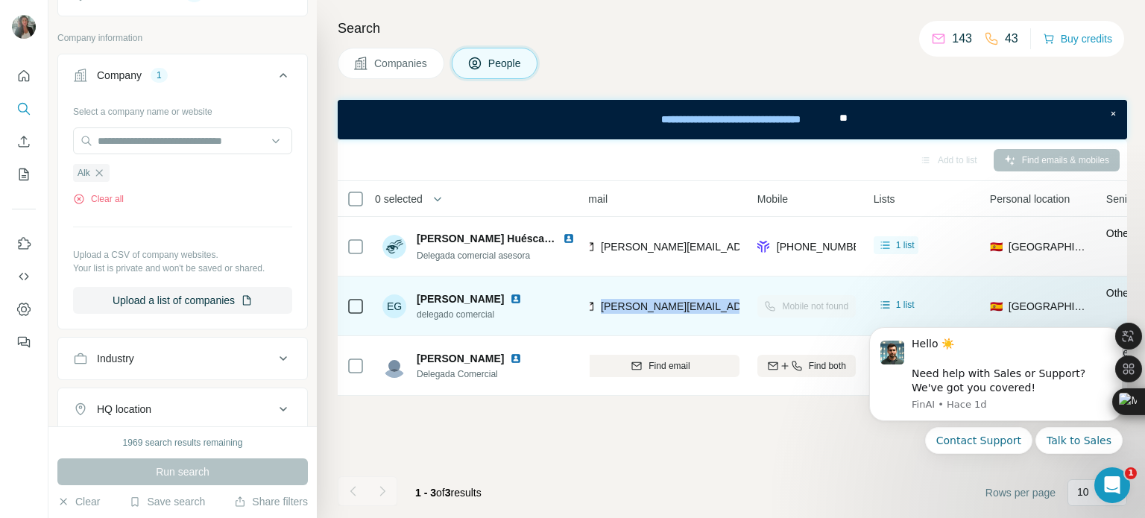
drag, startPoint x: 601, startPoint y: 306, endPoint x: 709, endPoint y: 302, distance: 108.9
click at [709, 302] on div "[PERSON_NAME][EMAIL_ADDRESS][PERSON_NAME][DOMAIN_NAME]" at bounding box center [660, 305] width 158 height 41
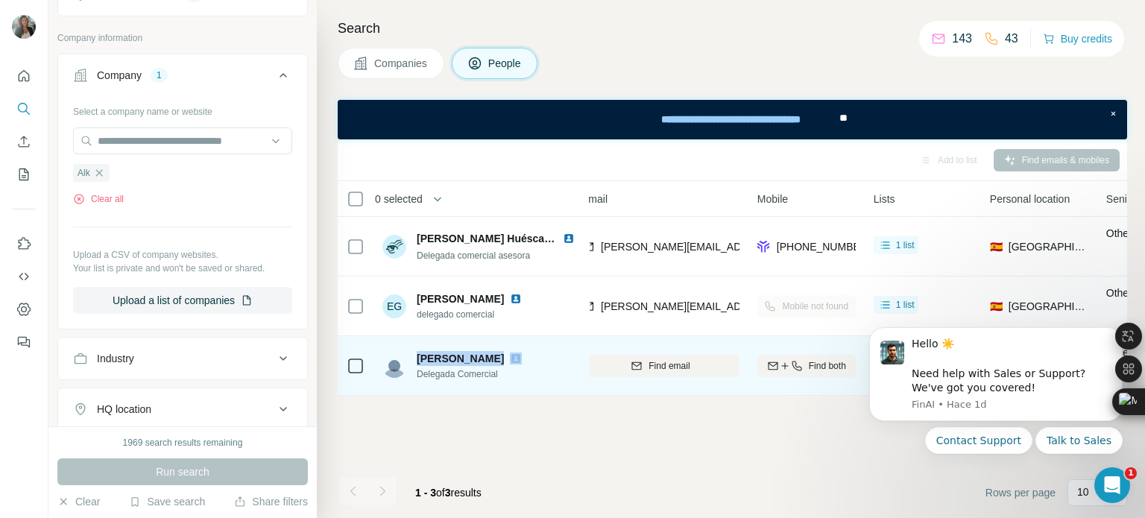
drag, startPoint x: 415, startPoint y: 359, endPoint x: 528, endPoint y: 360, distance: 112.5
click at [528, 360] on div "[PERSON_NAME] Baixauli Delegada Comercial" at bounding box center [454, 366] width 145 height 30
click at [780, 366] on icon "button" at bounding box center [785, 366] width 12 height 12
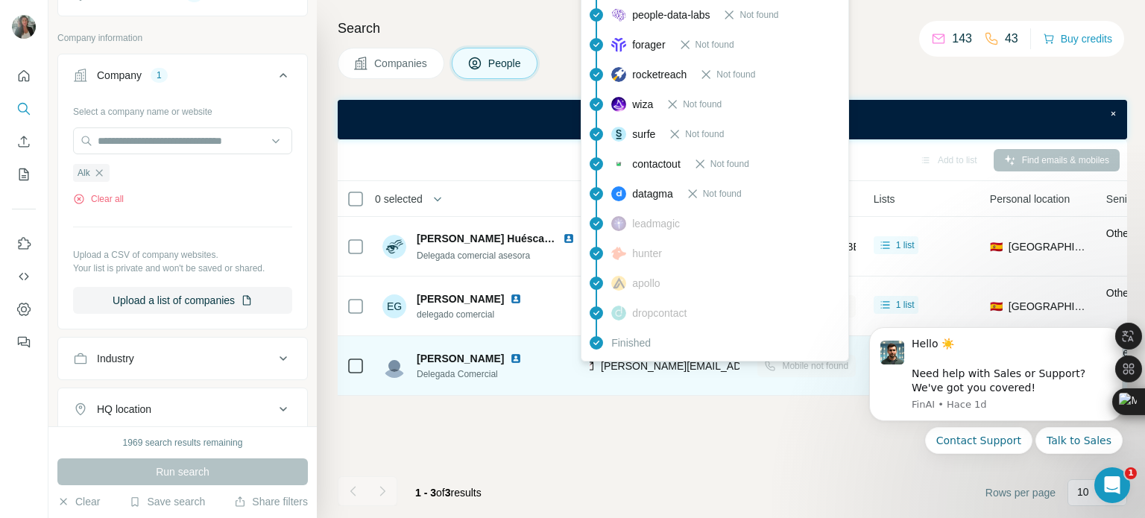
drag, startPoint x: 616, startPoint y: 364, endPoint x: 598, endPoint y: 384, distance: 26.9
click at [598, 384] on div "[PERSON_NAME][EMAIL_ADDRESS][PERSON_NAME][DOMAIN_NAME]" at bounding box center [660, 365] width 158 height 41
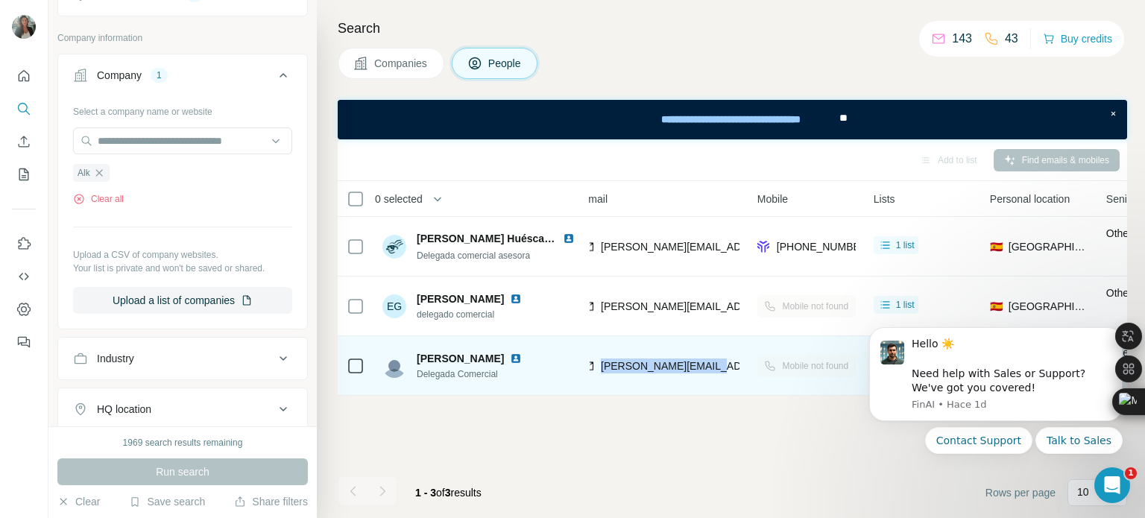
drag, startPoint x: 598, startPoint y: 363, endPoint x: 706, endPoint y: 369, distance: 109.0
click at [706, 369] on div "[PERSON_NAME][EMAIL_ADDRESS][PERSON_NAME][DOMAIN_NAME]" at bounding box center [660, 365] width 158 height 41
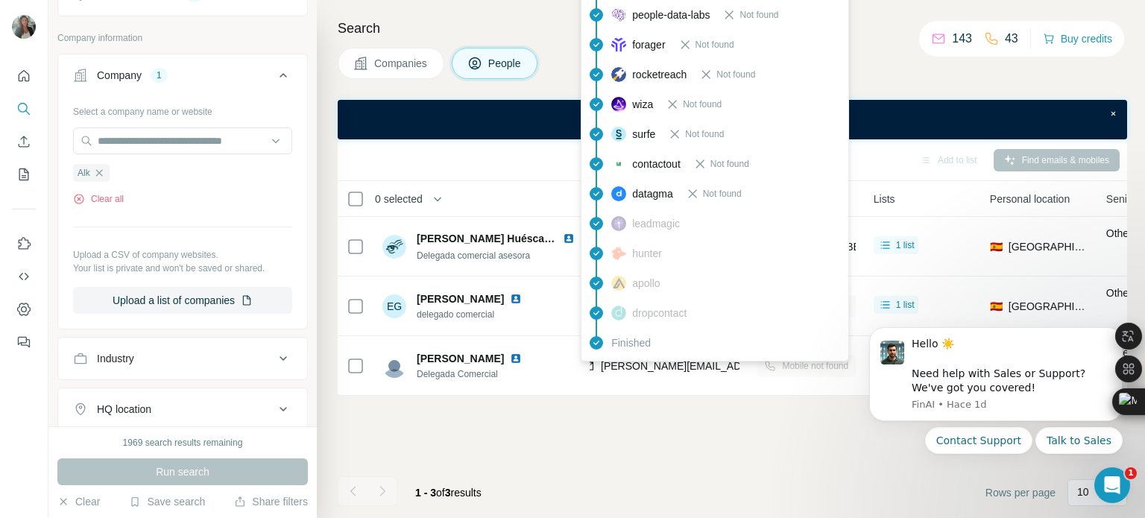
drag, startPoint x: 686, startPoint y: 368, endPoint x: 729, endPoint y: 166, distance: 206.5
click at [729, 166] on span "Not found" at bounding box center [729, 163] width 39 height 13
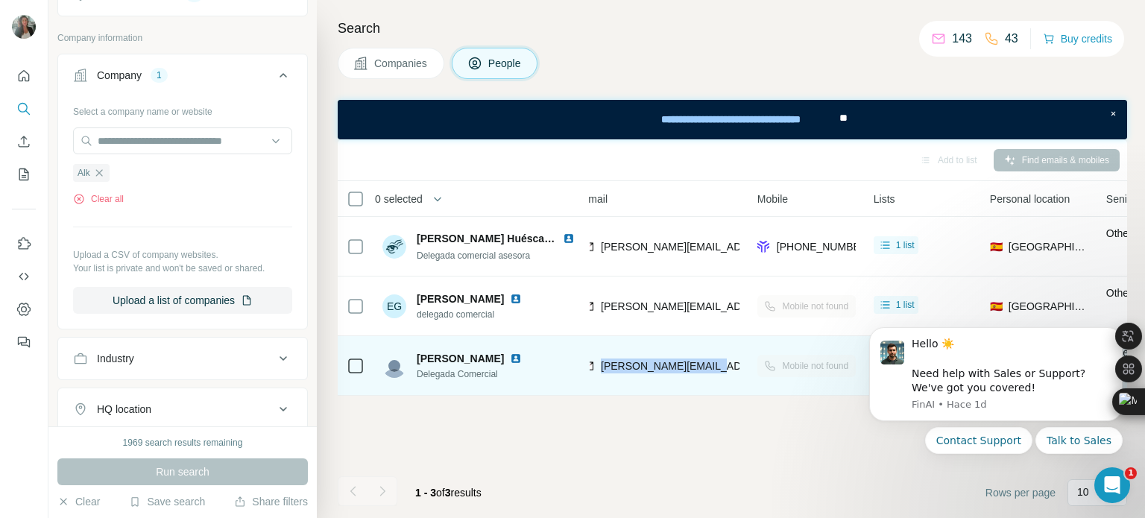
drag, startPoint x: 602, startPoint y: 366, endPoint x: 705, endPoint y: 369, distance: 102.9
click at [705, 369] on div "[PERSON_NAME][EMAIL_ADDRESS][PERSON_NAME][DOMAIN_NAME]" at bounding box center [660, 365] width 158 height 41
